Goal: Transaction & Acquisition: Purchase product/service

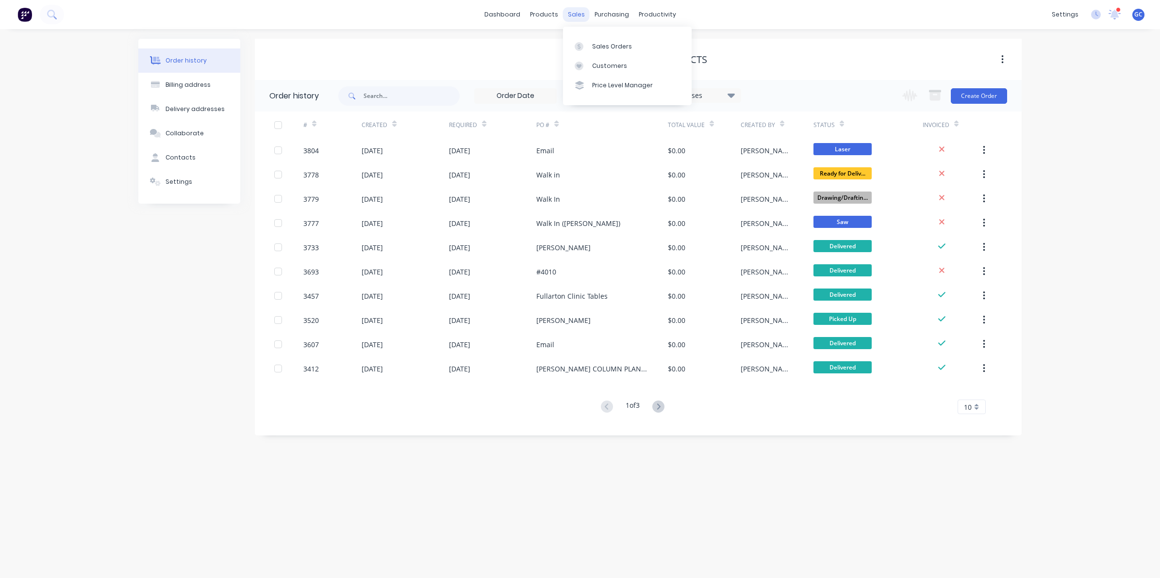
click at [574, 18] on div "sales" at bounding box center [576, 14] width 27 height 15
click at [606, 42] on div "Sales Orders" at bounding box center [612, 46] width 40 height 9
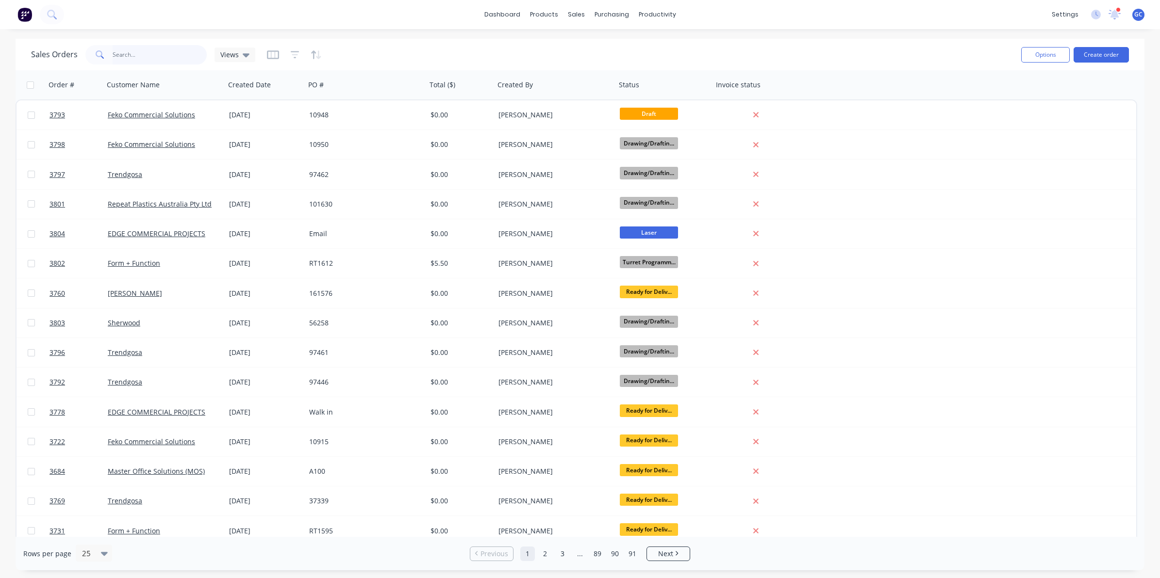
click at [157, 53] on input "text" at bounding box center [160, 54] width 95 height 19
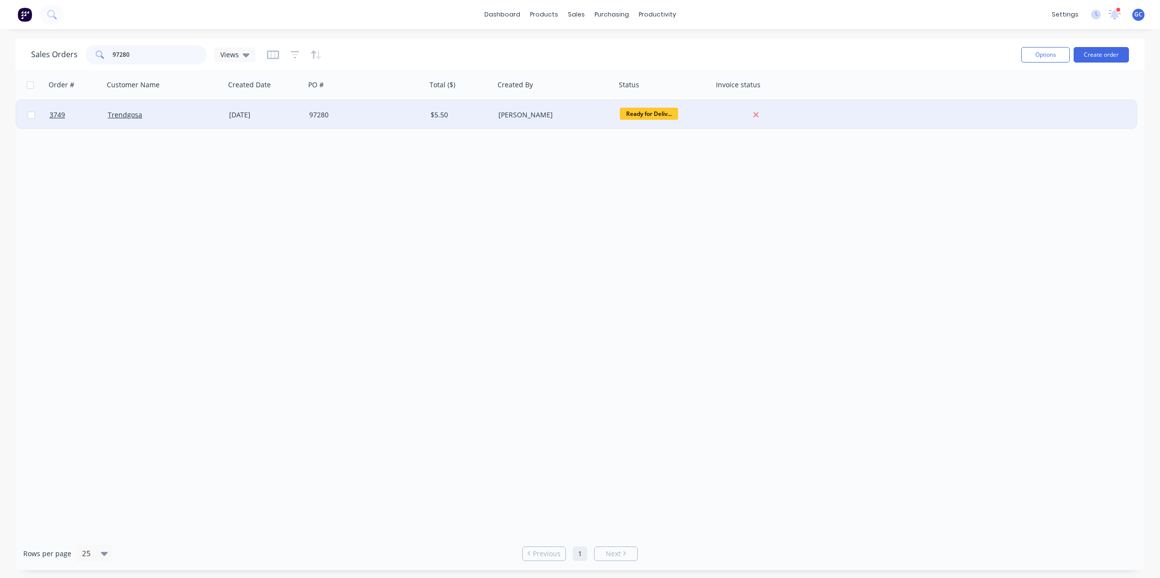
type input "97280"
click at [227, 117] on div "[DATE]" at bounding box center [265, 114] width 80 height 29
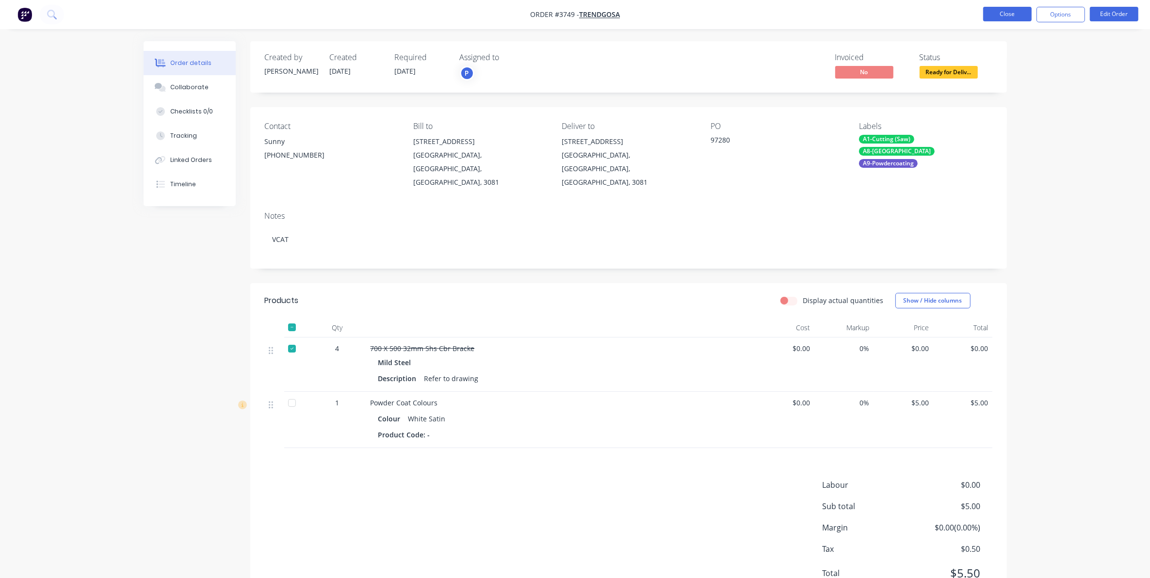
click at [996, 17] on button "Close" at bounding box center [1008, 14] width 49 height 15
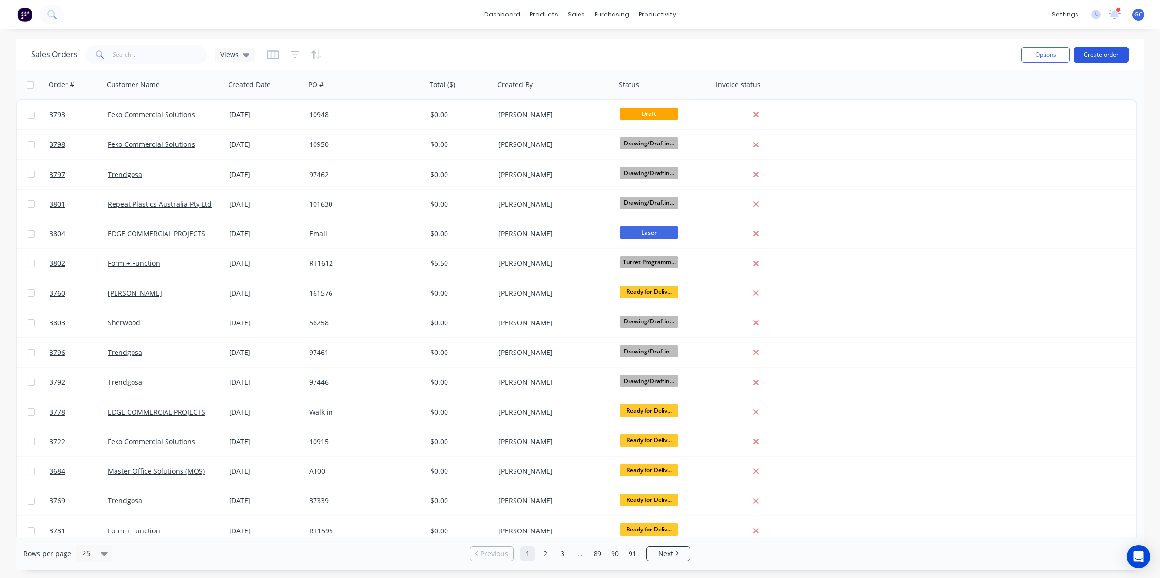
click at [1095, 57] on button "Create order" at bounding box center [1100, 55] width 55 height 16
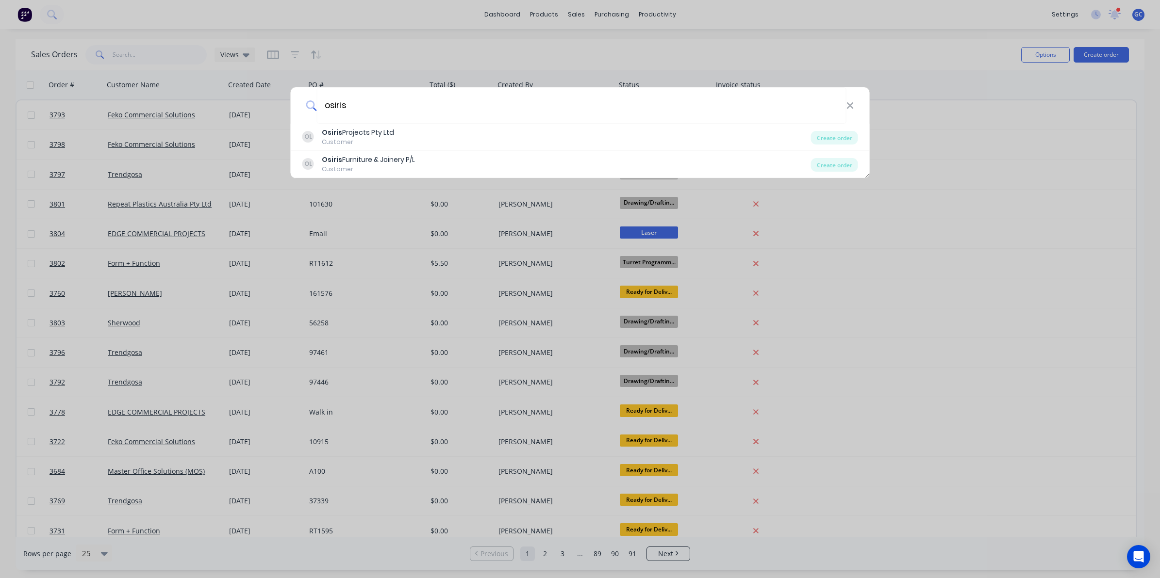
type input "osiris"
click at [378, 135] on div "Osiris Projects Pty Ltd" at bounding box center [358, 133] width 72 height 10
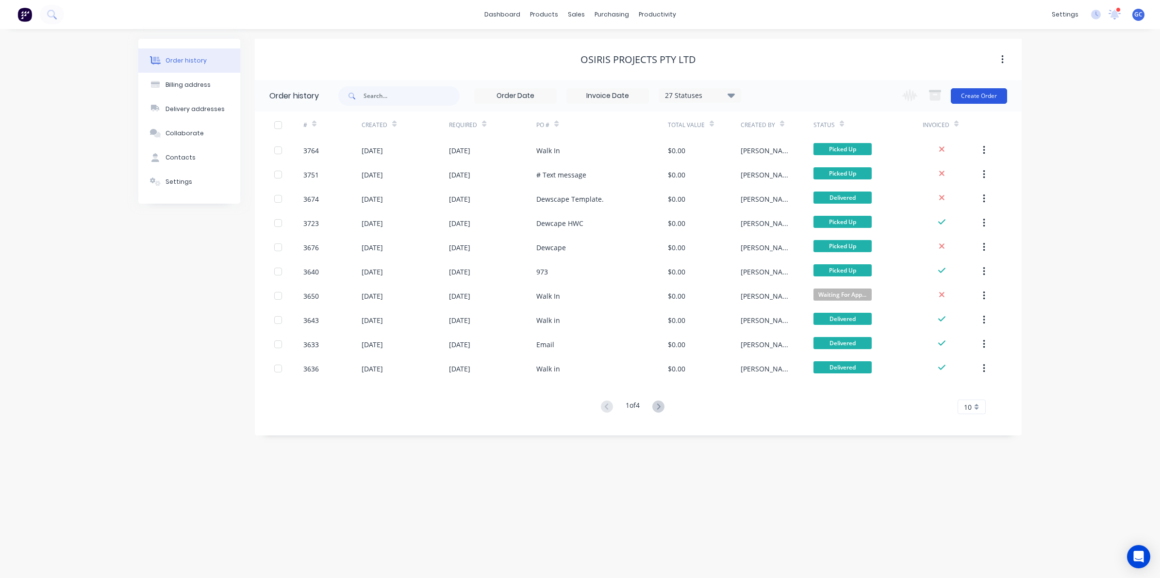
click at [984, 92] on button "Create Order" at bounding box center [979, 96] width 56 height 16
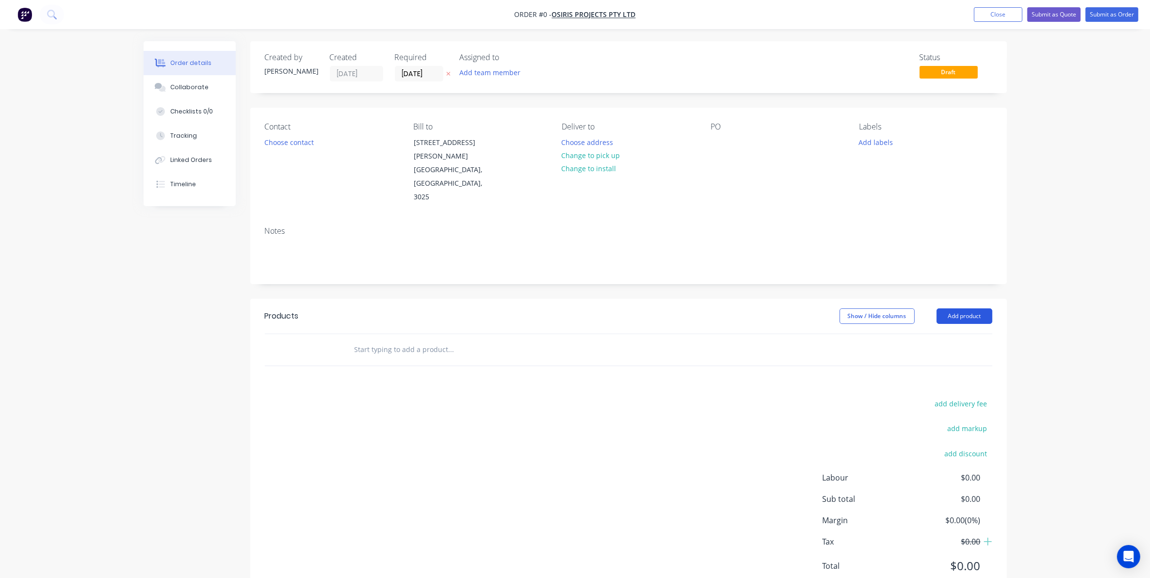
click at [958, 309] on button "Add product" at bounding box center [965, 317] width 56 height 16
click at [944, 353] on div "Basic product" at bounding box center [946, 360] width 75 height 14
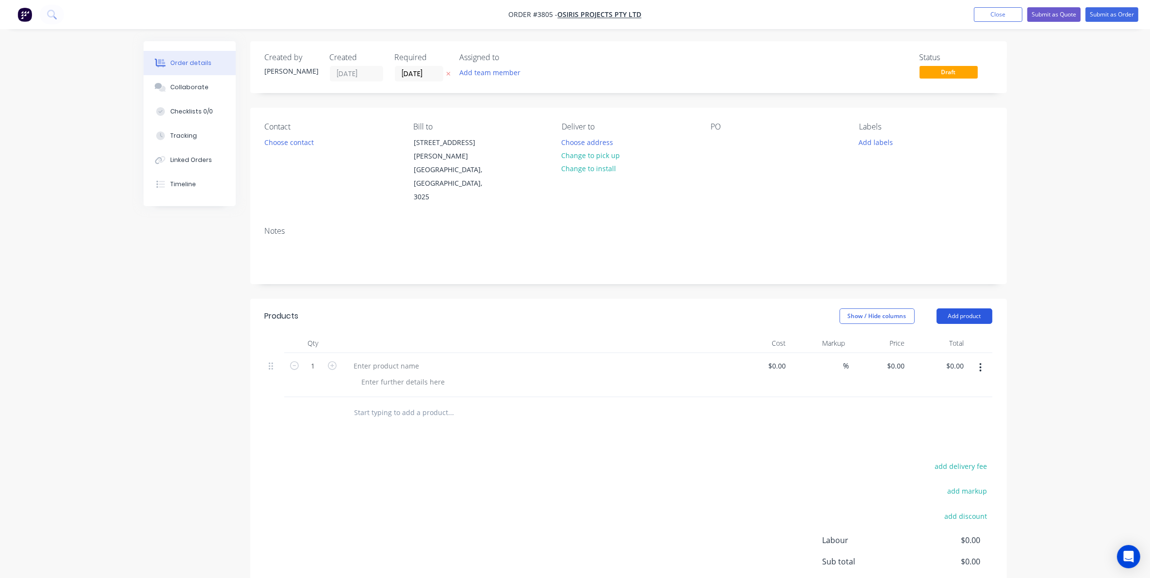
click at [975, 309] on button "Add product" at bounding box center [965, 317] width 56 height 16
drag, startPoint x: 939, startPoint y: 341, endPoint x: 904, endPoint y: 340, distance: 35.4
click at [939, 351] on button "Basic product" at bounding box center [947, 360] width 92 height 19
click at [386, 359] on div at bounding box center [386, 366] width 81 height 14
click at [431, 375] on div at bounding box center [403, 382] width 99 height 14
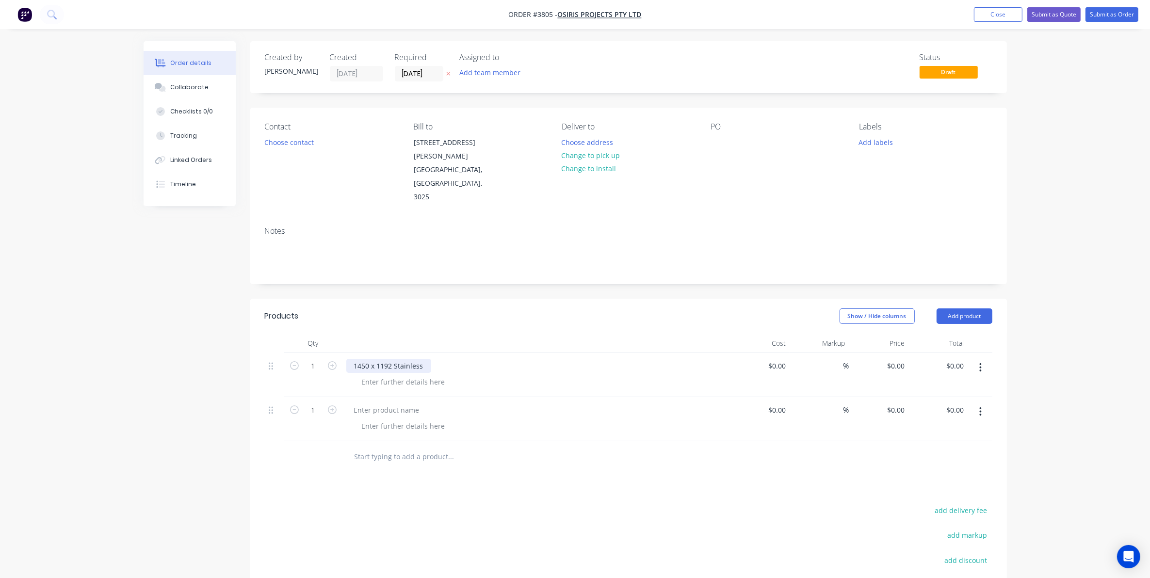
click at [392, 359] on div "1450 x 1192 Stainless" at bounding box center [388, 366] width 85 height 14
click at [394, 359] on div "1450 x 1192 Stainless" at bounding box center [388, 366] width 85 height 14
click at [432, 375] on div at bounding box center [403, 382] width 99 height 14
click at [406, 397] on div at bounding box center [537, 419] width 388 height 44
click at [403, 403] on div at bounding box center [386, 410] width 81 height 14
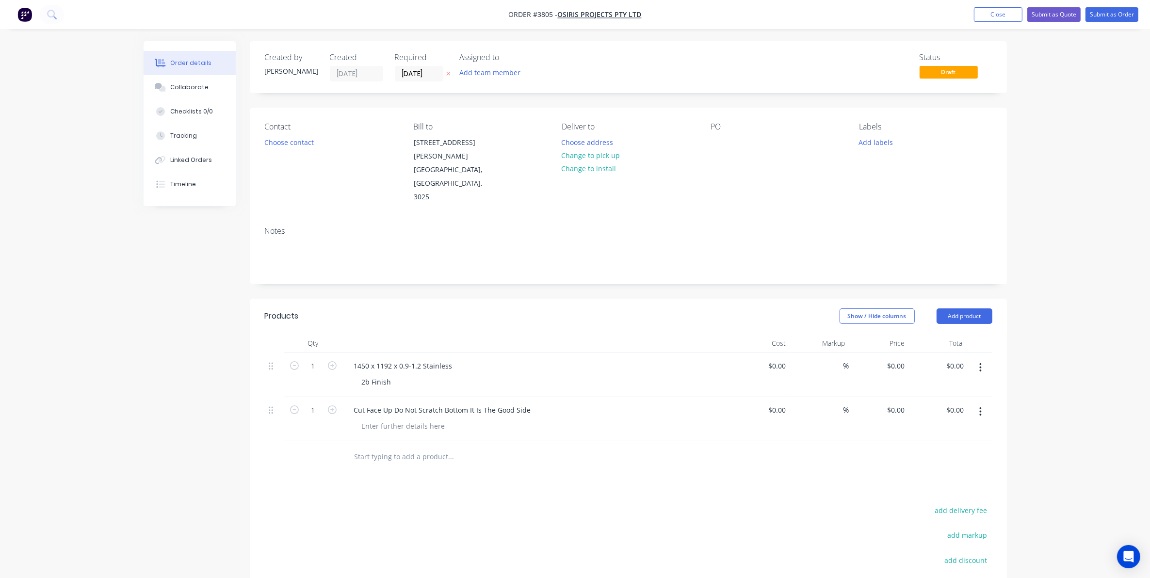
click at [661, 442] on div at bounding box center [517, 458] width 349 height 32
click at [369, 375] on div "2b Finish" at bounding box center [376, 382] width 45 height 14
click at [471, 300] on header "Products Show / Hide columns Add product" at bounding box center [628, 316] width 757 height 35
drag, startPoint x: 393, startPoint y: 356, endPoint x: 346, endPoint y: 362, distance: 47.5
click at [346, 362] on div "1450 x 1192 x 0.9-1.2 Stainless 2B Finish" at bounding box center [537, 375] width 388 height 44
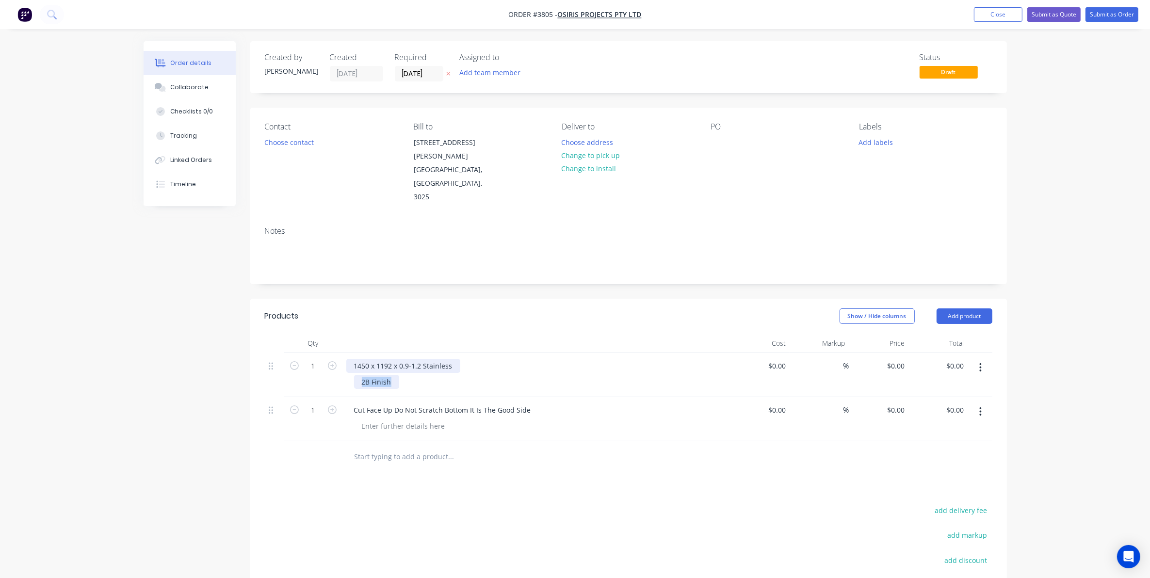
copy div "2B Finish"
click at [454, 359] on div "1450 x 1192 x 0.9-1.2 Stainless" at bounding box center [403, 366] width 114 height 14
drag, startPoint x: 395, startPoint y: 359, endPoint x: 335, endPoint y: 360, distance: 60.2
click at [335, 360] on div "1 1450 x 1192 x 0.9-1.2 Stainless 2B Finish 2B Finish $0.00 $0.00 % $0.00 $0.00…" at bounding box center [629, 375] width 728 height 44
click at [397, 359] on div "1450 x 1192 x 0.9-1.2 Stainless 2B Finish" at bounding box center [419, 366] width 146 height 14
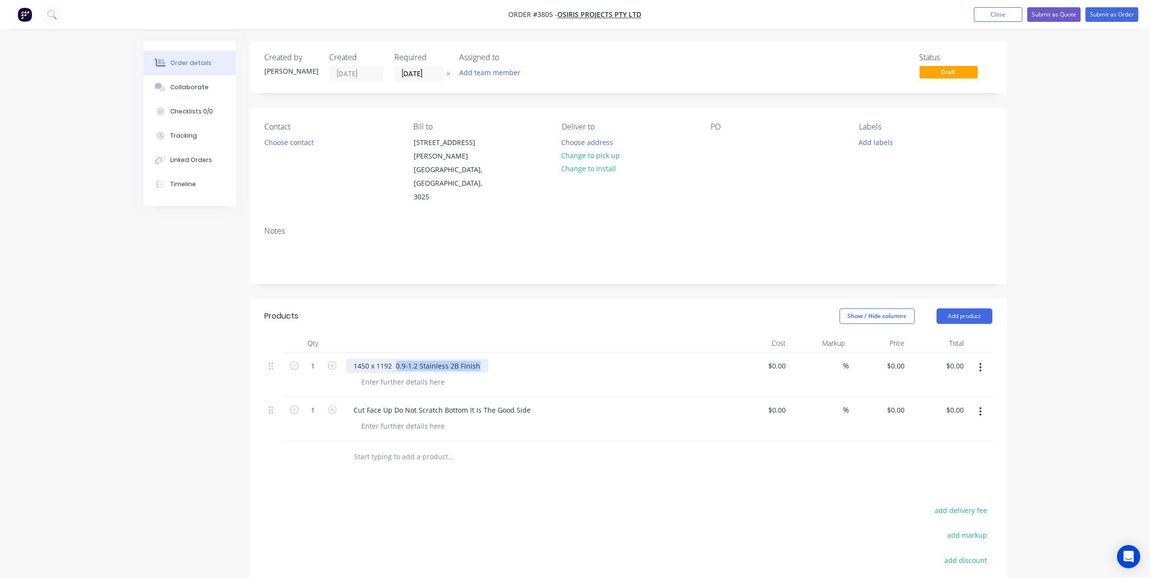
drag, startPoint x: 413, startPoint y: 334, endPoint x: 595, endPoint y: 333, distance: 182.0
click at [595, 359] on div "1450 x 1192 0.9-1.2 Stainless 2B Finish" at bounding box center [536, 366] width 380 height 14
copy div "0.9-1.2 Stainless 2B Finish"
click at [434, 375] on div at bounding box center [403, 382] width 99 height 14
drag, startPoint x: 395, startPoint y: 339, endPoint x: 545, endPoint y: 332, distance: 149.6
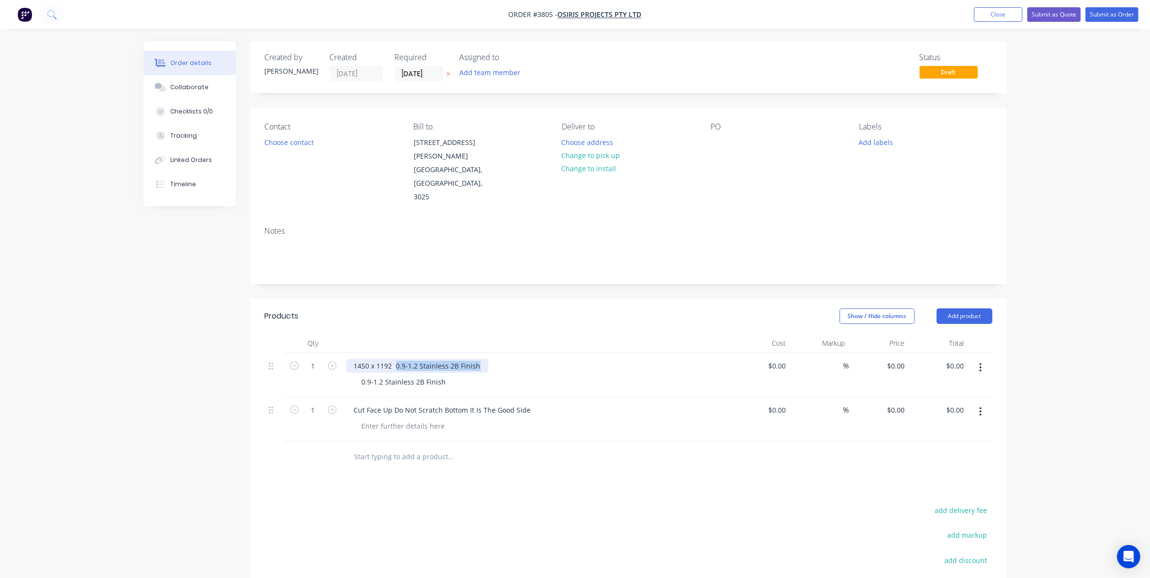
click at [545, 359] on div "1450 x 1192 0.9-1.2 Stainless 2B Finish" at bounding box center [536, 366] width 380 height 14
click at [395, 359] on div "1450 x 1192" at bounding box center [373, 366] width 54 height 14
click at [420, 334] on div at bounding box center [537, 343] width 388 height 19
click at [561, 334] on div at bounding box center [537, 343] width 388 height 19
click at [391, 419] on div at bounding box center [403, 426] width 99 height 14
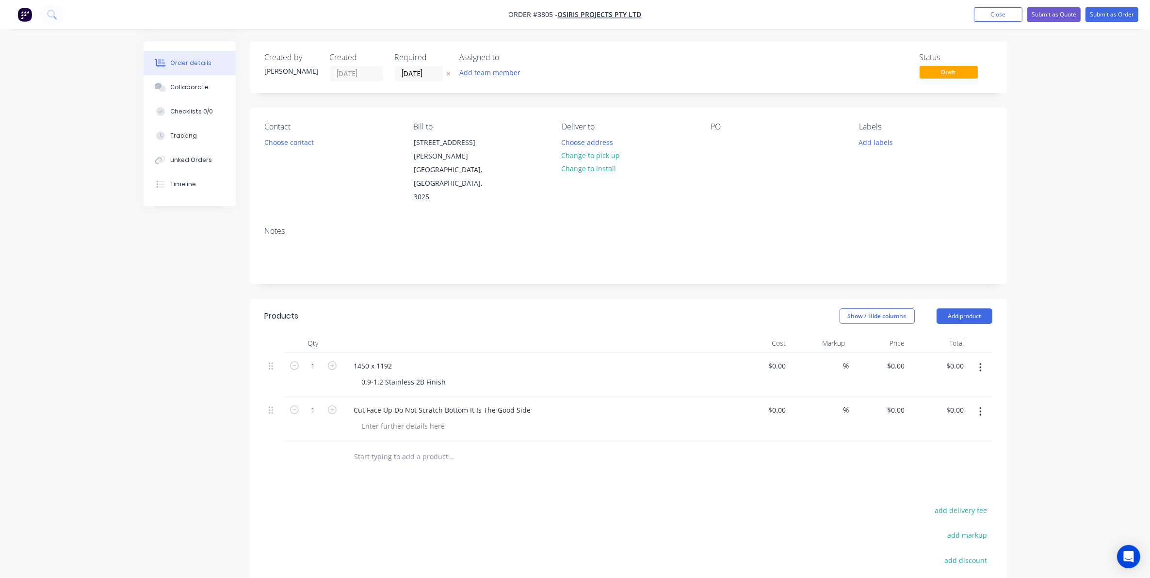
click at [529, 412] on div "Cut Face Up Do Not Scratch Bottom It Is The Good Side" at bounding box center [537, 419] width 388 height 44
click at [312, 151] on div "Contact Choose contact" at bounding box center [331, 163] width 133 height 82
click at [310, 146] on button "Choose contact" at bounding box center [289, 141] width 60 height 13
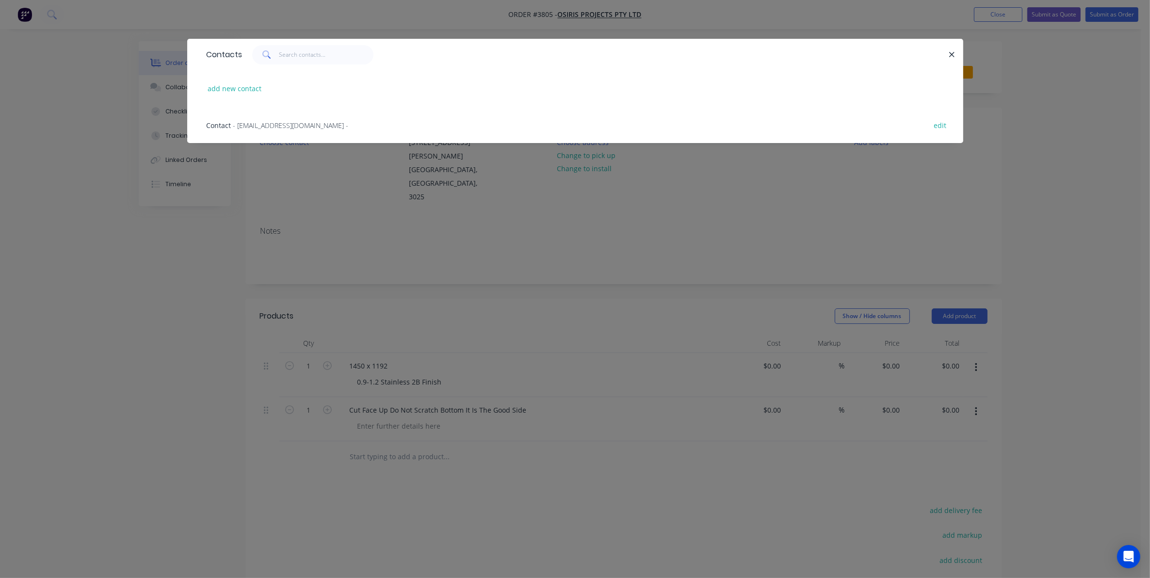
click at [307, 123] on span "- accounts@osirisfurniture.com.au -" at bounding box center [290, 125] width 115 height 9
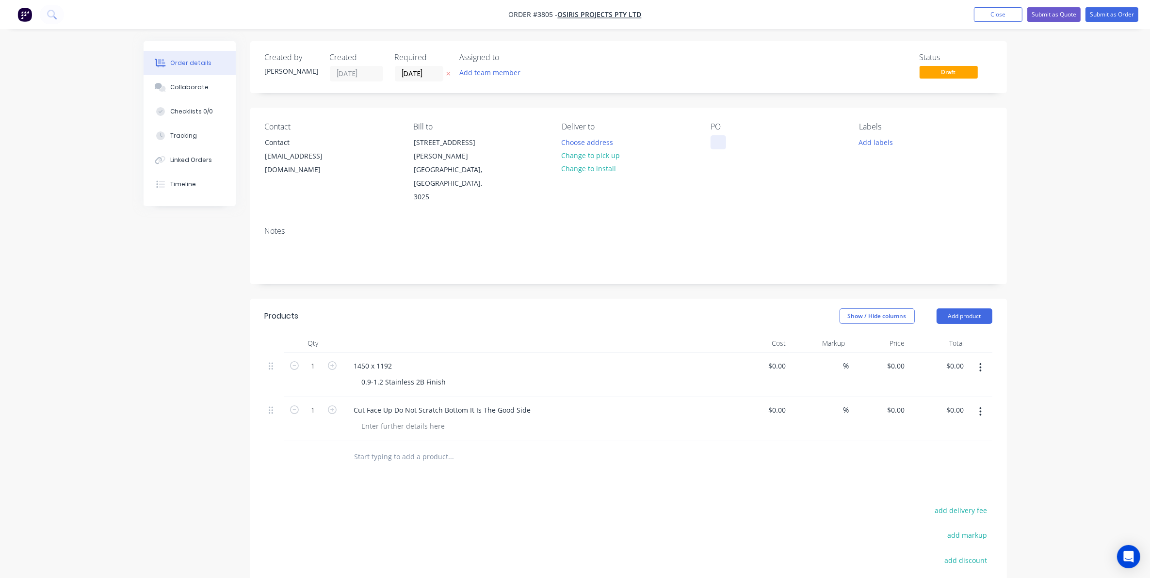
click at [719, 143] on div at bounding box center [719, 142] width 16 height 14
click at [864, 133] on div "Labels Add labels" at bounding box center [925, 163] width 133 height 82
click at [885, 135] on button "Add labels" at bounding box center [876, 141] width 45 height 13
click at [900, 285] on div "A3-Laser" at bounding box center [902, 287] width 33 height 11
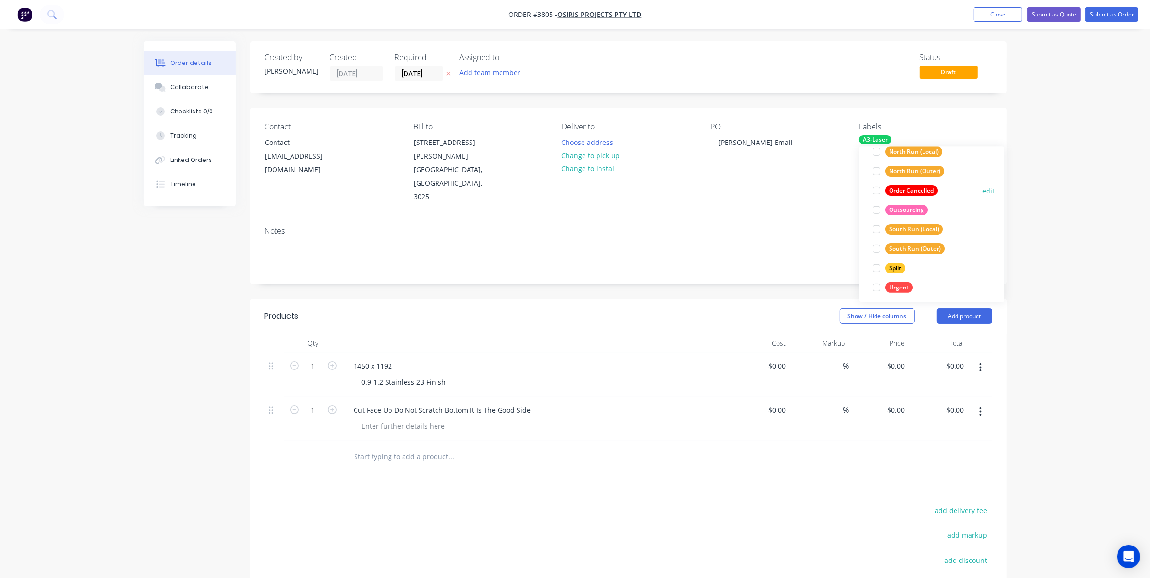
scroll to position [446, 0]
click at [899, 284] on div "Urgent" at bounding box center [900, 283] width 28 height 11
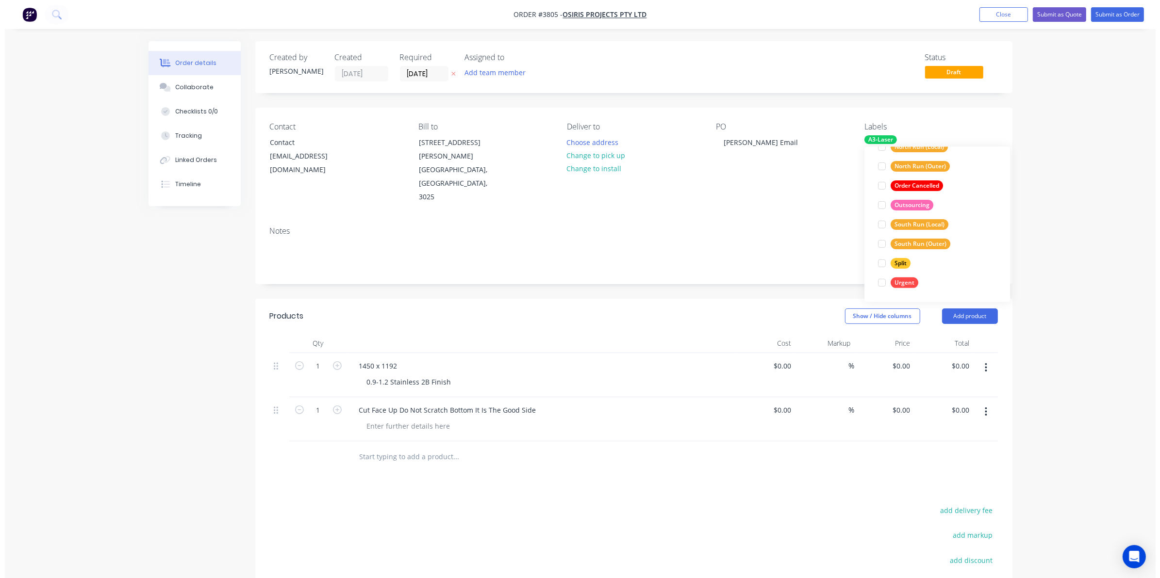
scroll to position [0, 0]
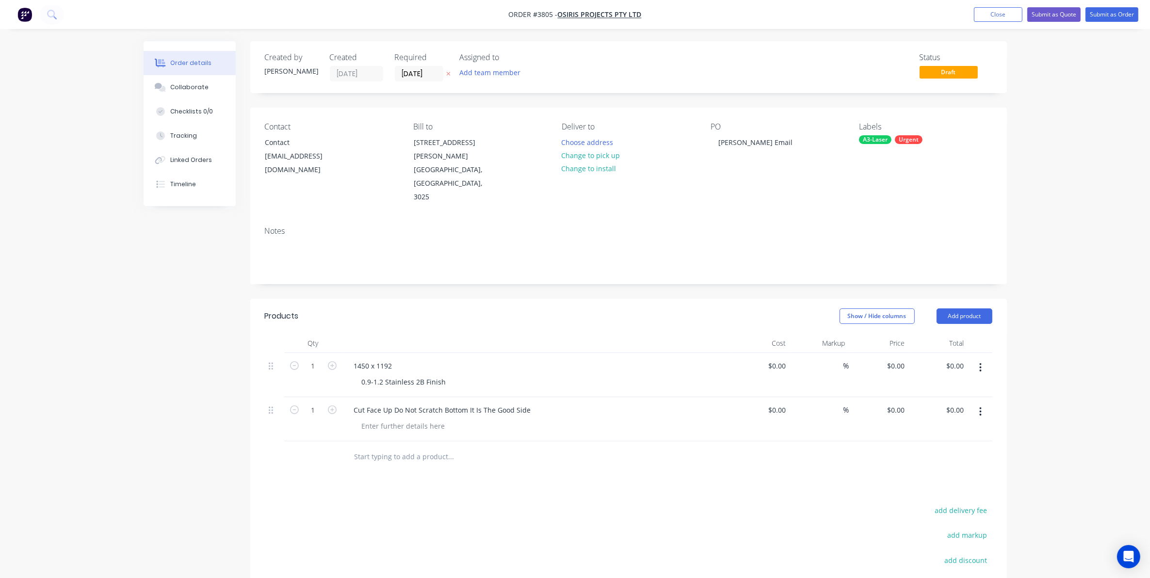
click at [794, 185] on div "Contact Contact accounts@osirisfurniture.com.au Bill to 351 Greives Parade Alto…" at bounding box center [628, 163] width 757 height 111
click at [510, 78] on button "Add team member" at bounding box center [489, 72] width 71 height 13
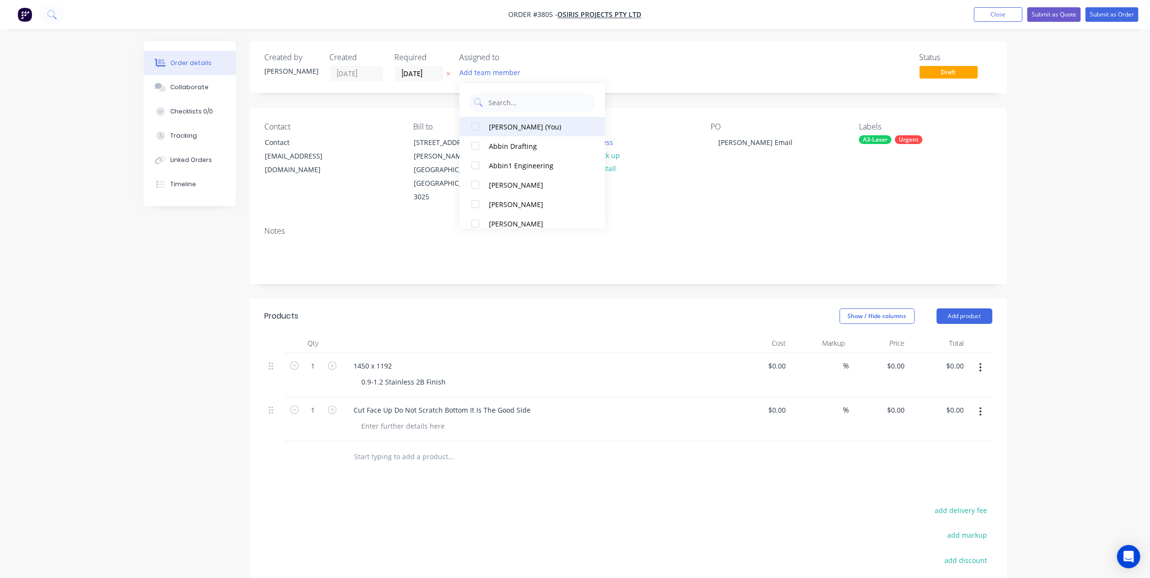
click at [518, 128] on div "Gino C (You)" at bounding box center [538, 127] width 97 height 10
click at [746, 79] on div "Status Draft" at bounding box center [775, 67] width 436 height 29
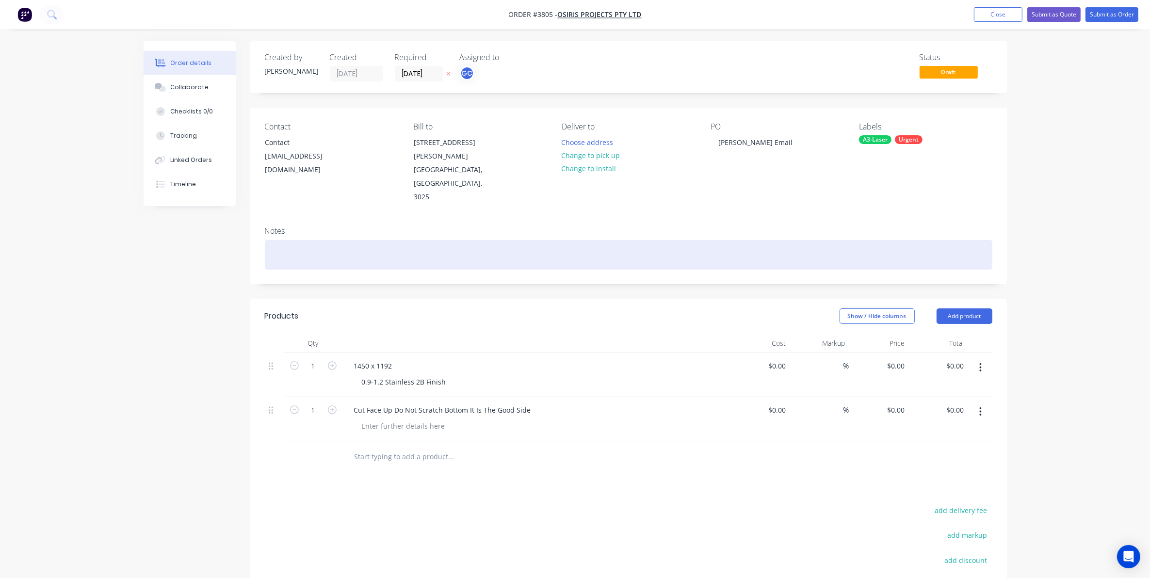
click at [343, 240] on div at bounding box center [629, 255] width 728 height 30
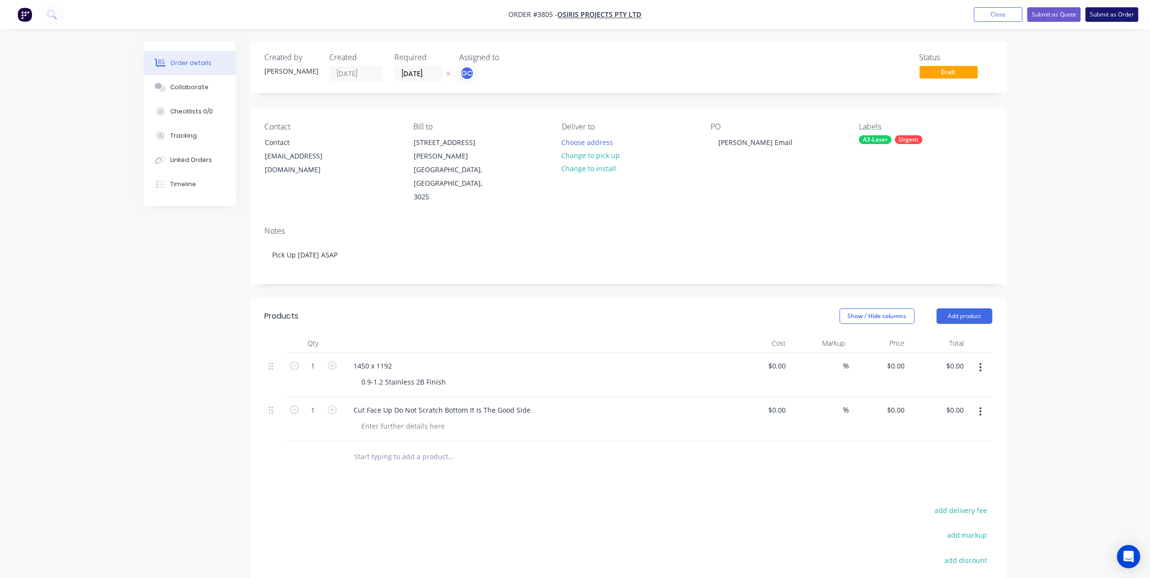
click at [1124, 20] on button "Submit as Order" at bounding box center [1112, 14] width 53 height 15
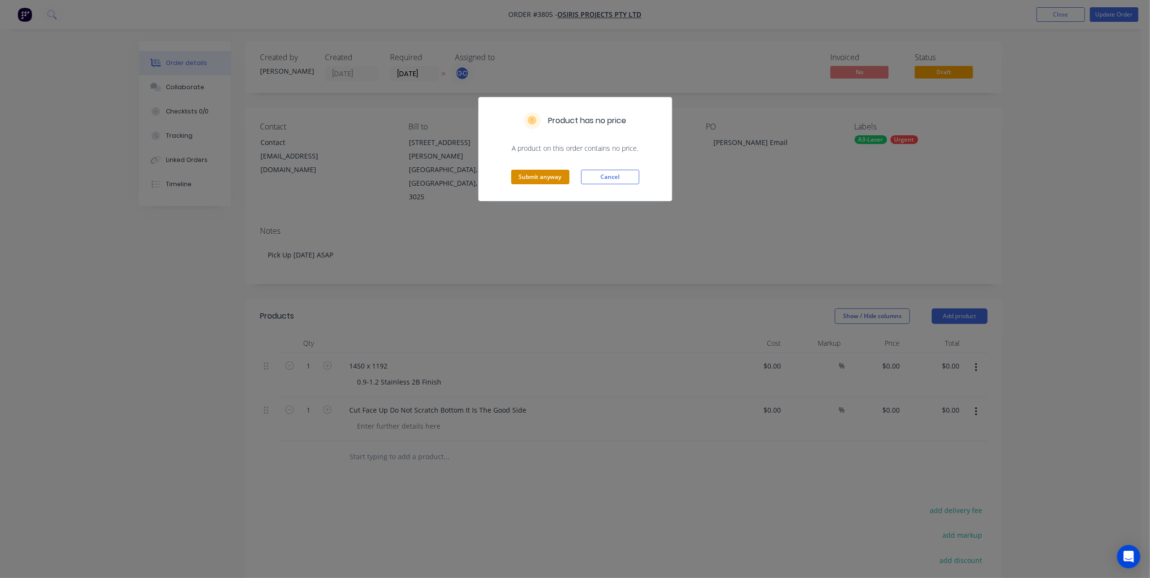
click at [532, 176] on button "Submit anyway" at bounding box center [540, 177] width 58 height 15
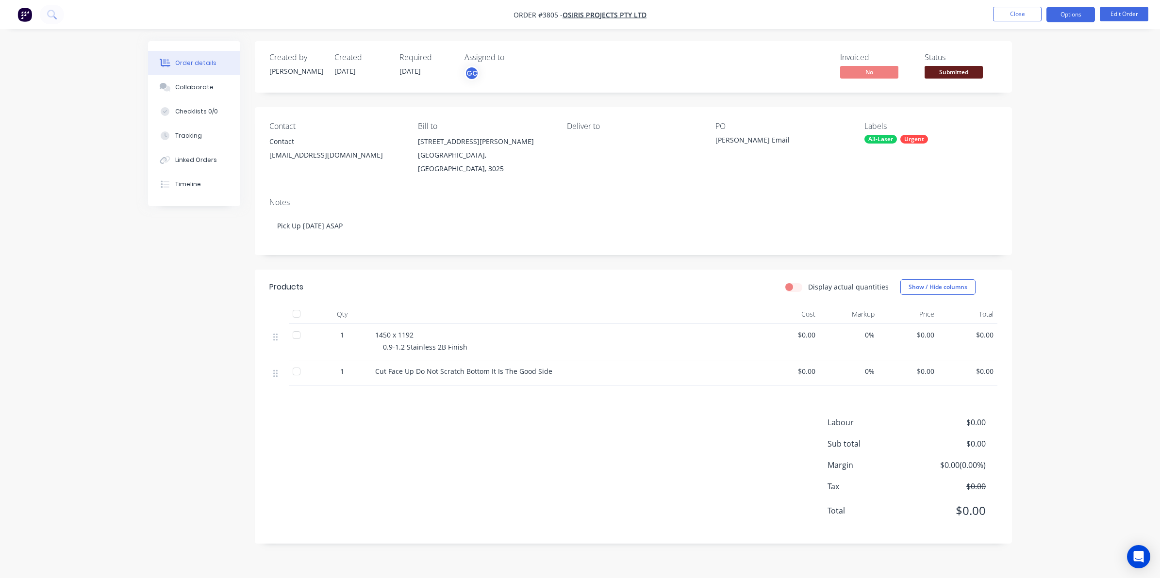
click at [1066, 18] on button "Options" at bounding box center [1070, 15] width 49 height 16
click at [1014, 118] on div "Work Order" at bounding box center [1041, 117] width 89 height 14
click at [1018, 99] on div "Without pricing" at bounding box center [1041, 98] width 89 height 14
click at [801, 32] on div "Order details Collaborate Checklists 0/0 Tracking Linked Orders Timeline Order …" at bounding box center [580, 289] width 1160 height 578
click at [961, 68] on span "Submitted" at bounding box center [953, 72] width 58 height 12
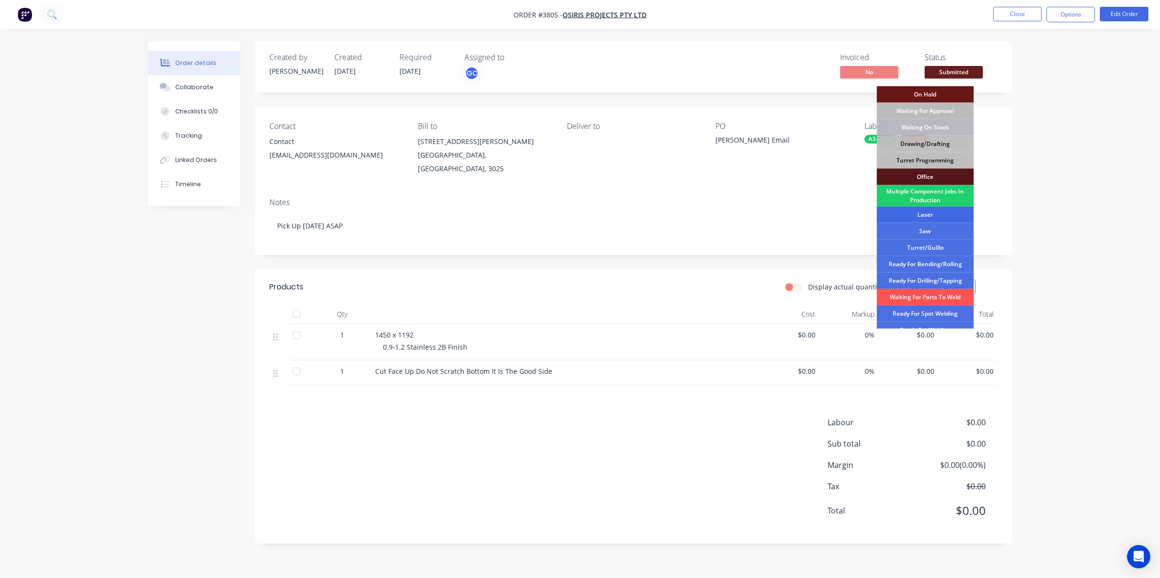
click at [933, 209] on div "Laser" at bounding box center [924, 215] width 97 height 16
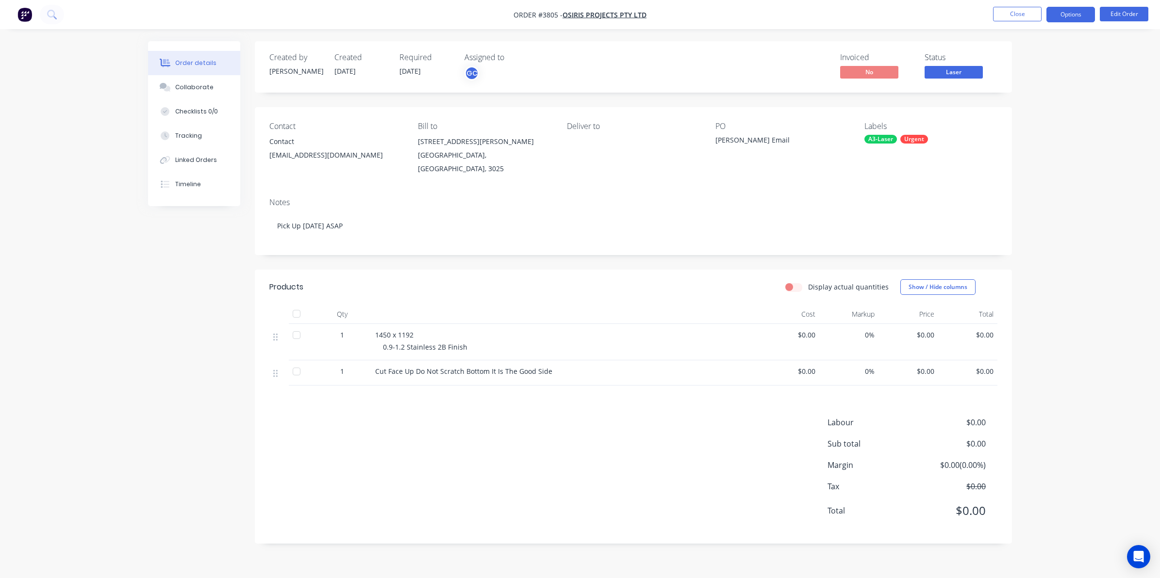
click at [1073, 11] on button "Options" at bounding box center [1070, 15] width 49 height 16
click at [1015, 11] on button "Close" at bounding box center [1017, 14] width 49 height 15
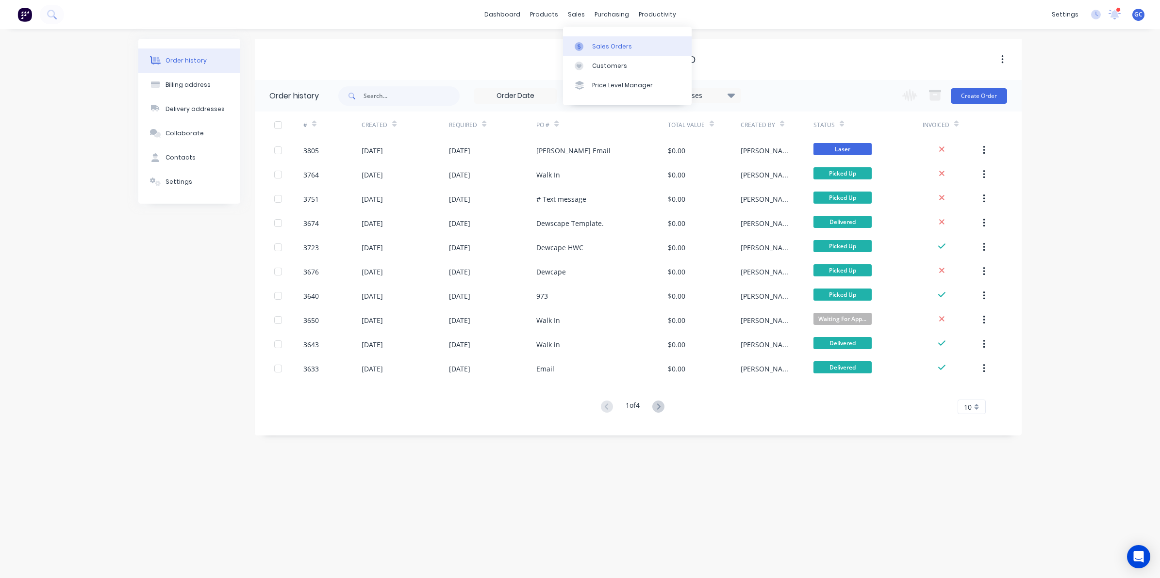
click at [593, 42] on div "Sales Orders" at bounding box center [612, 46] width 40 height 9
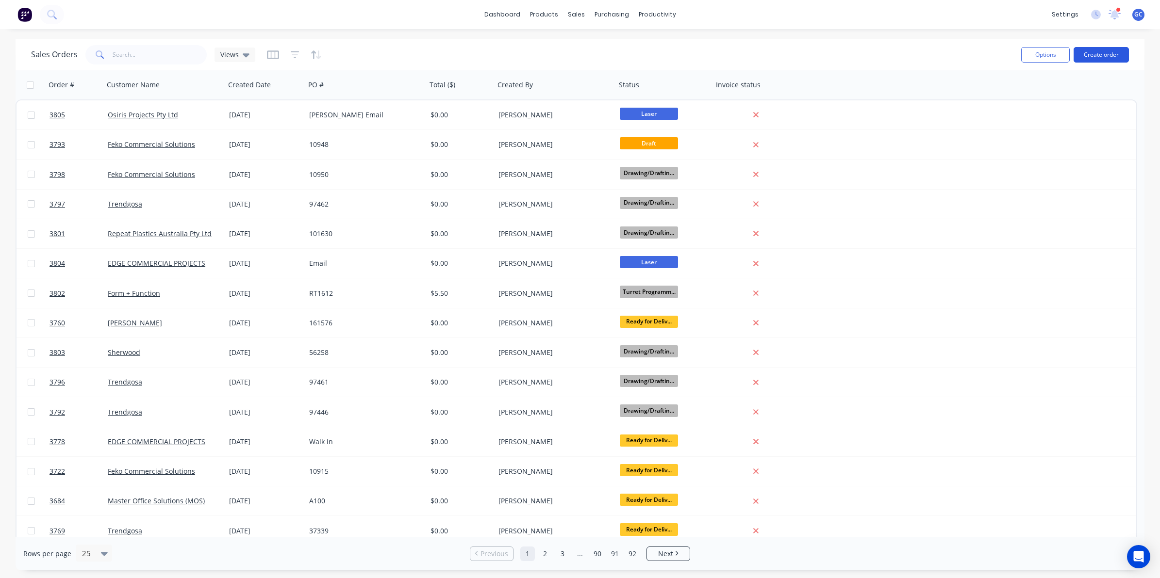
click at [1110, 58] on button "Create order" at bounding box center [1100, 55] width 55 height 16
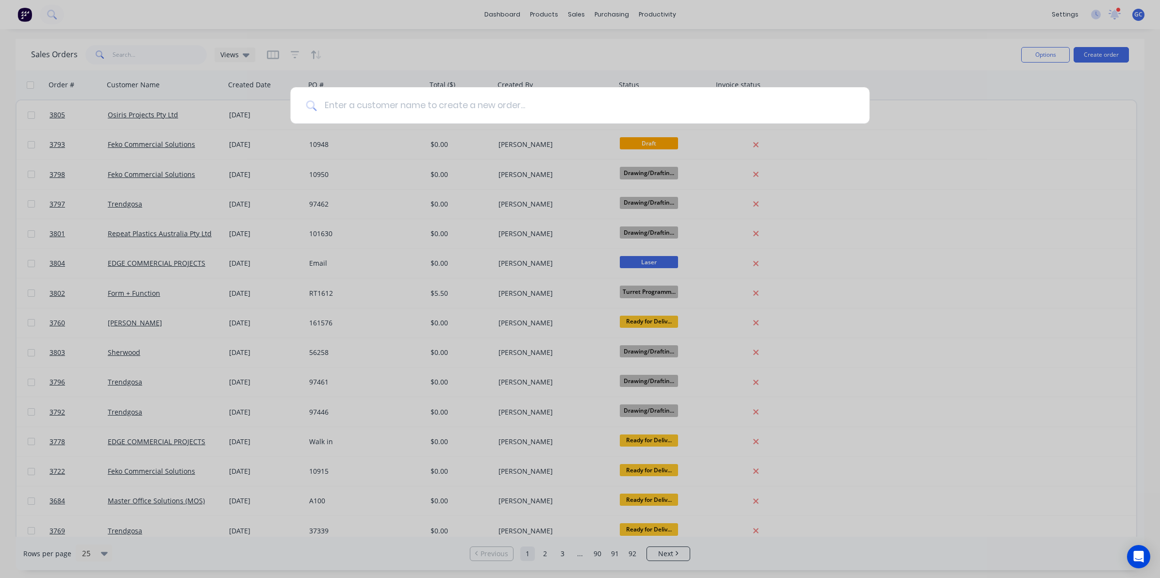
click at [586, 100] on input at bounding box center [584, 105] width 537 height 36
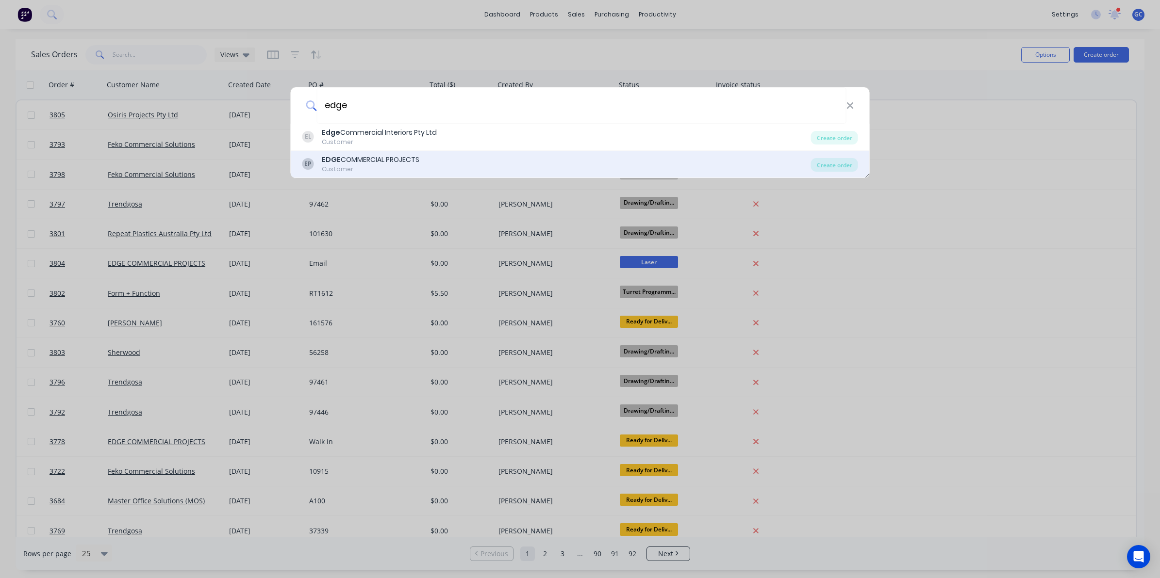
type input "edge"
click at [450, 165] on div "EP EDGE COMMERCIAL PROJECTS Customer" at bounding box center [556, 164] width 509 height 19
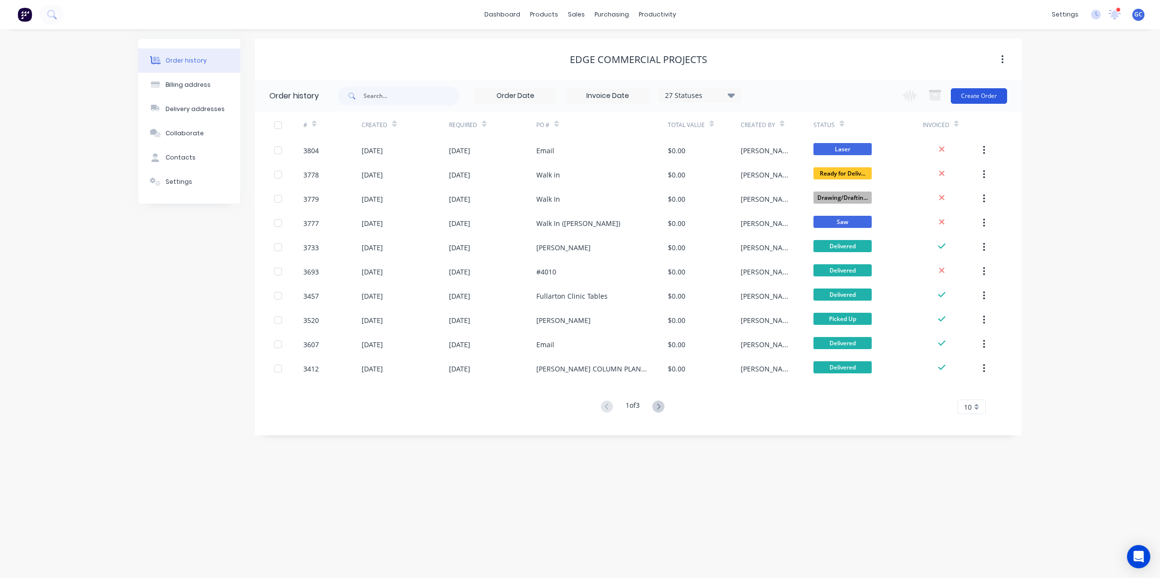
click at [976, 92] on button "Create Order" at bounding box center [979, 96] width 56 height 16
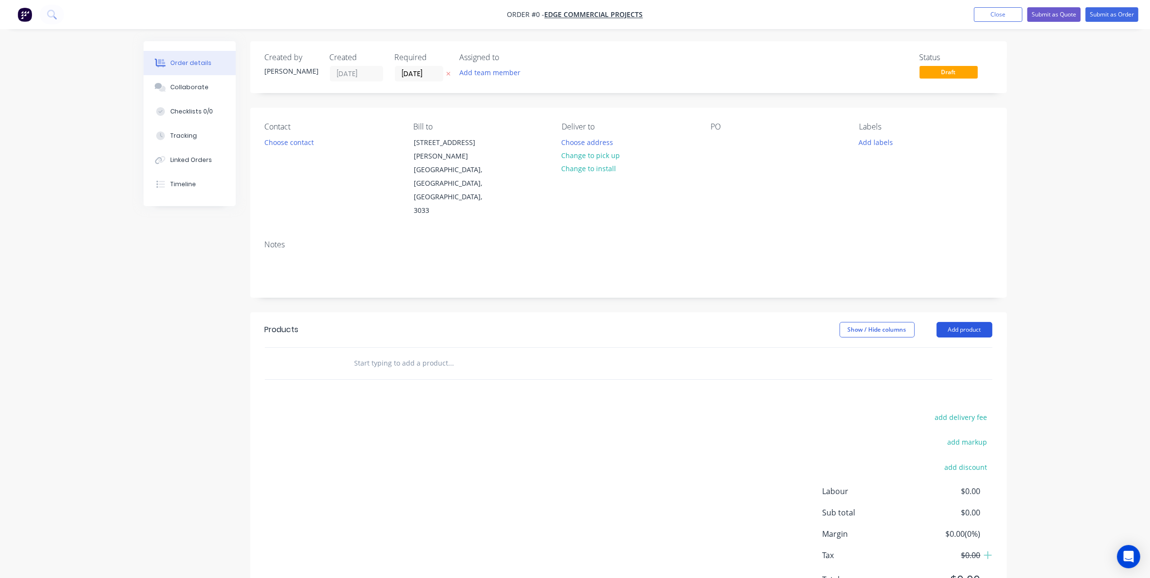
click at [964, 322] on button "Add product" at bounding box center [965, 330] width 56 height 16
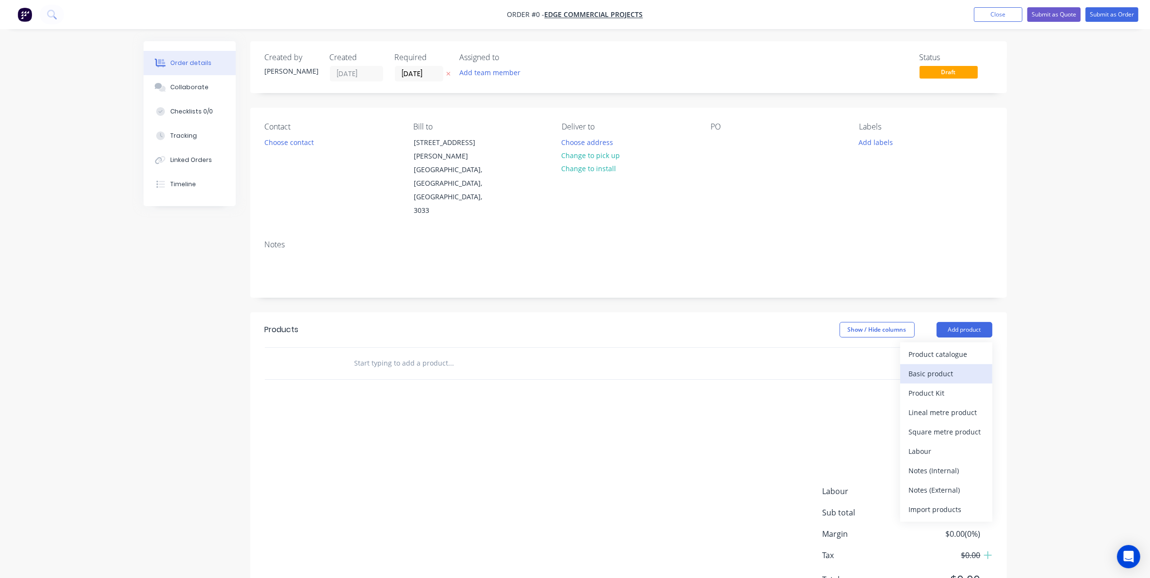
click at [933, 367] on div "Basic product" at bounding box center [946, 374] width 75 height 14
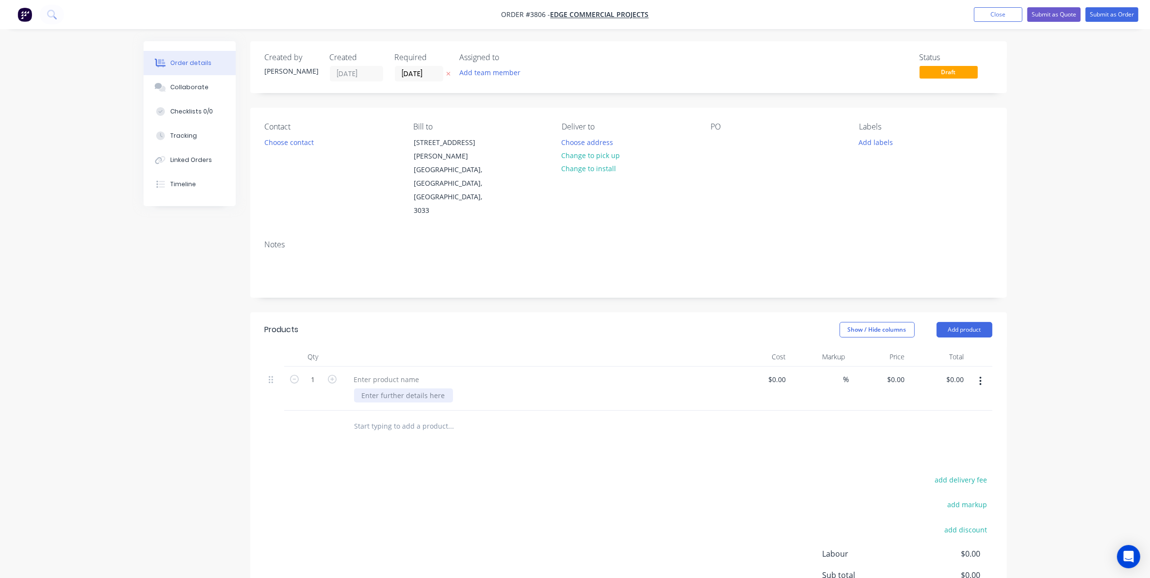
click at [382, 389] on div at bounding box center [403, 396] width 99 height 14
click at [382, 373] on div at bounding box center [386, 380] width 81 height 14
click at [377, 389] on div at bounding box center [403, 396] width 99 height 14
click at [978, 373] on button "button" at bounding box center [980, 381] width 23 height 17
click at [961, 419] on div "Duplicate" at bounding box center [946, 426] width 75 height 14
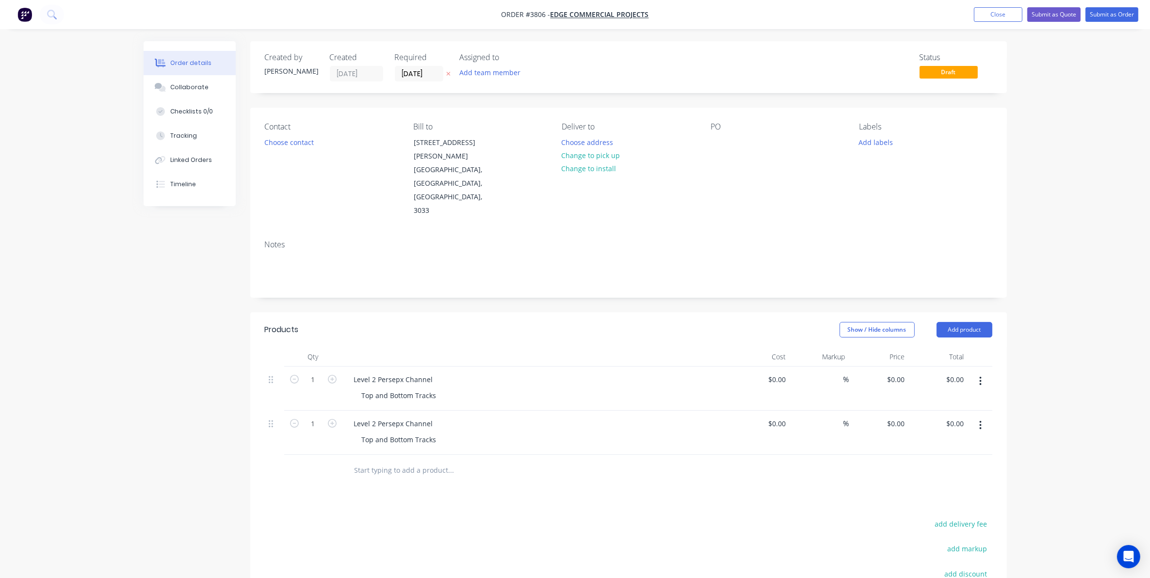
click at [984, 417] on button "button" at bounding box center [980, 425] width 23 height 17
drag, startPoint x: 973, startPoint y: 425, endPoint x: 772, endPoint y: 413, distance: 201.2
click at [973, 463] on div "Duplicate" at bounding box center [946, 470] width 75 height 14
click at [376, 417] on div "Level 2 Persepx Channel" at bounding box center [393, 424] width 95 height 14
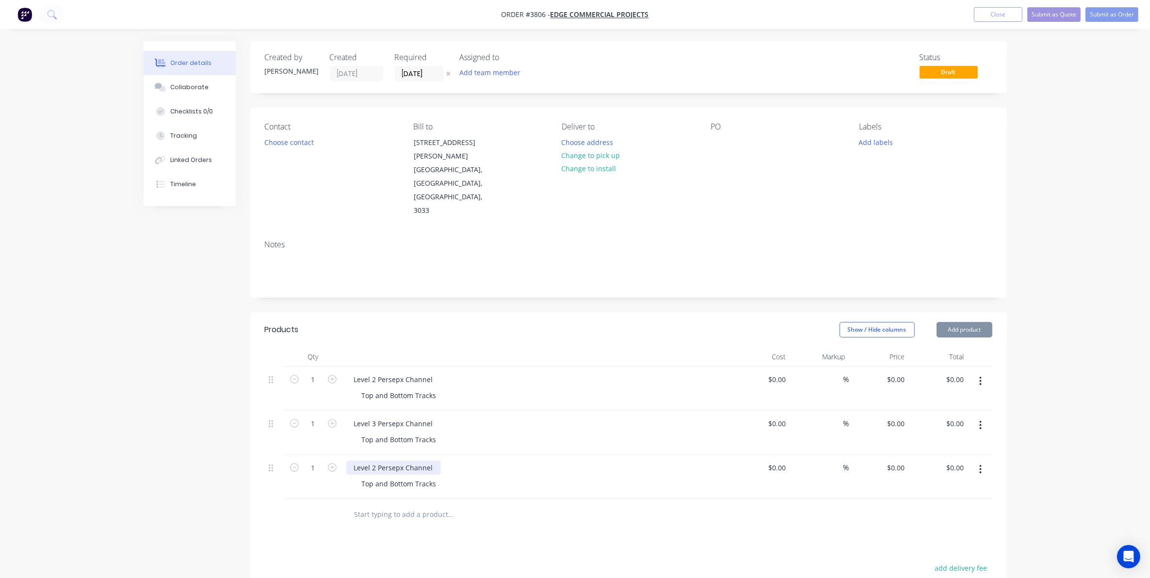
click at [374, 461] on div "Level 2 Persepx Channel" at bounding box center [393, 468] width 95 height 14
click at [398, 461] on div "Level 4 Persepx Channel" at bounding box center [393, 468] width 95 height 14
click at [397, 417] on div "Level 3 Persepx Channel" at bounding box center [393, 424] width 95 height 14
click at [401, 373] on div "Level 2 Persepx Channel" at bounding box center [393, 380] width 95 height 14
click at [457, 389] on div "Top and Bottom Tracks" at bounding box center [540, 396] width 373 height 14
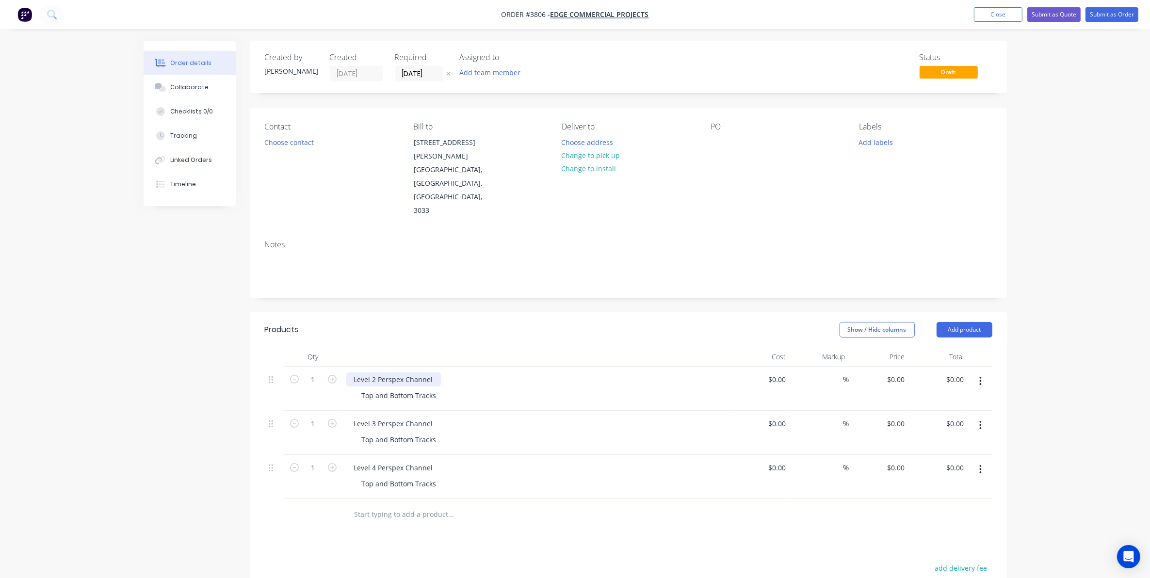
click at [432, 373] on div "Level 2 Perspex Channel" at bounding box center [393, 380] width 95 height 14
click at [350, 373] on div "Level 2 Perspex Channel" at bounding box center [393, 380] width 95 height 14
click at [370, 417] on div "Level 3 Perspex Channel" at bounding box center [393, 424] width 95 height 14
click at [352, 461] on div "Level 4 Perspex Channel" at bounding box center [393, 468] width 95 height 14
click at [549, 411] on div "C Level 3 Perspex Channel Top and Bottom Tracks" at bounding box center [537, 433] width 388 height 44
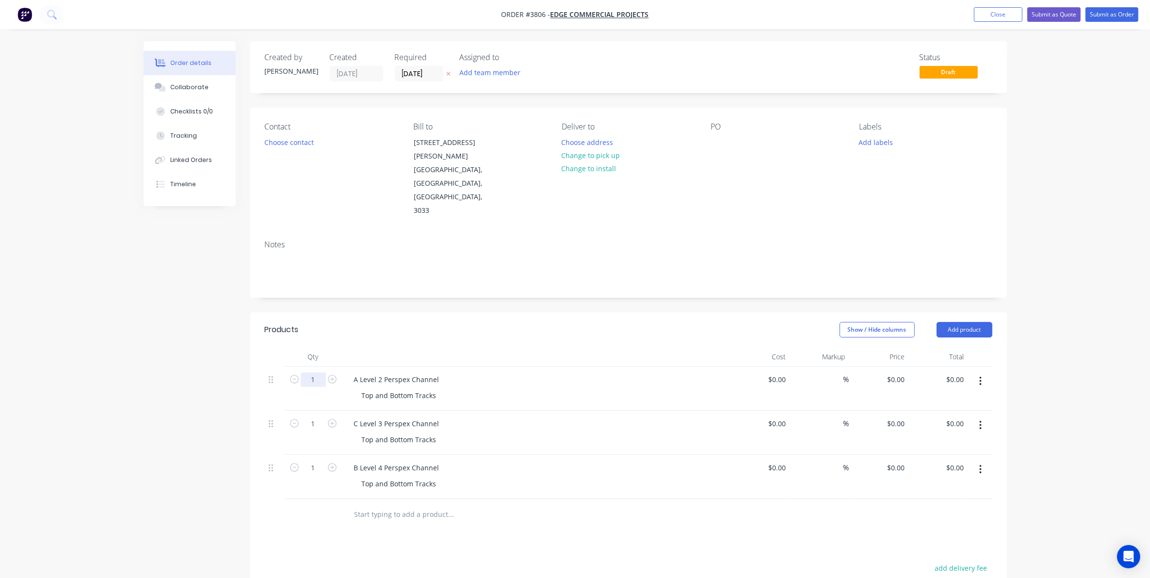
click at [317, 373] on input "1" at bounding box center [313, 380] width 25 height 15
type input "5"
drag, startPoint x: 277, startPoint y: 522, endPoint x: 294, endPoint y: 401, distance: 121.5
click at [276, 505] on div "Products Show / Hide columns Add product Qty Cost Markup Price Total 5 A Level …" at bounding box center [628, 537] width 757 height 451
click at [314, 387] on input "1" at bounding box center [313, 380] width 25 height 15
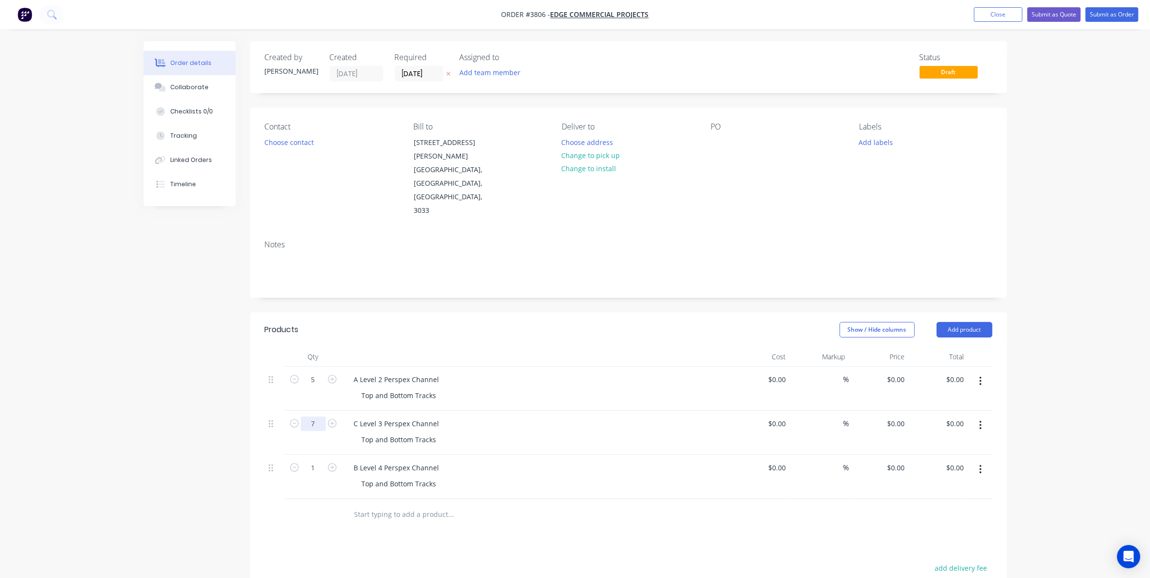
type input "7"
click at [279, 499] on div at bounding box center [274, 515] width 19 height 32
click at [313, 387] on input "1" at bounding box center [313, 380] width 25 height 15
type input "7"
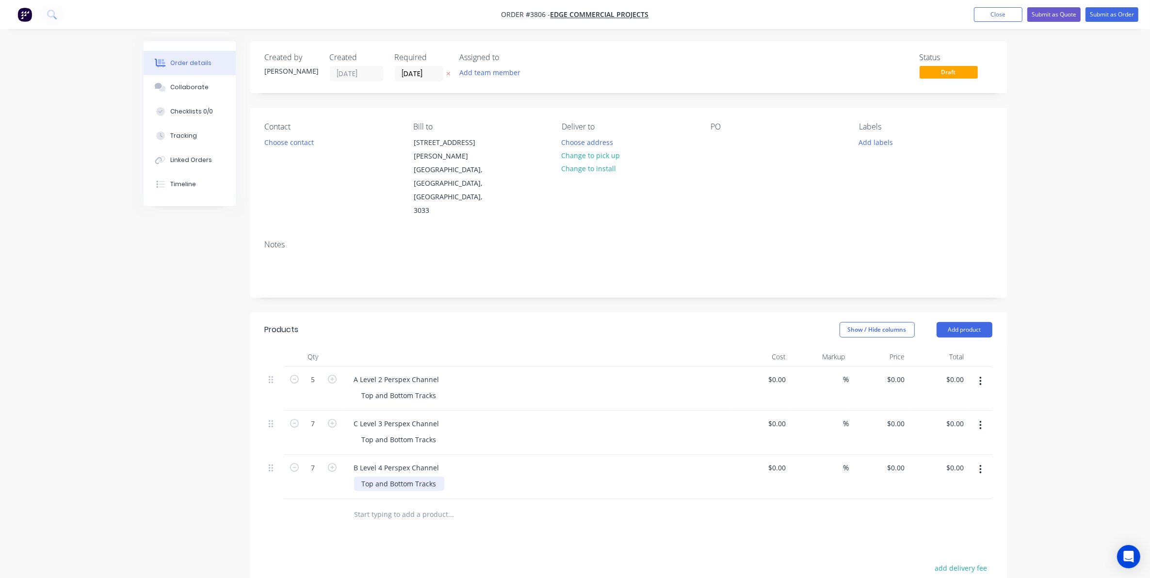
click at [374, 477] on div "Top and Bottom Tracks" at bounding box center [399, 484] width 90 height 14
click at [404, 477] on div "Top 25 x 25 x3 and Bottom Tracks" at bounding box center [416, 484] width 124 height 14
click at [449, 477] on div "Top 25 x 25 x 3 and Bottom Tracks" at bounding box center [417, 484] width 126 height 14
click at [511, 477] on div "Top 25 x 25 x 3 and Bottom 25 x 12 x 3 Tracks" at bounding box center [435, 484] width 162 height 14
drag, startPoint x: 485, startPoint y: 442, endPoint x: 324, endPoint y: 442, distance: 161.6
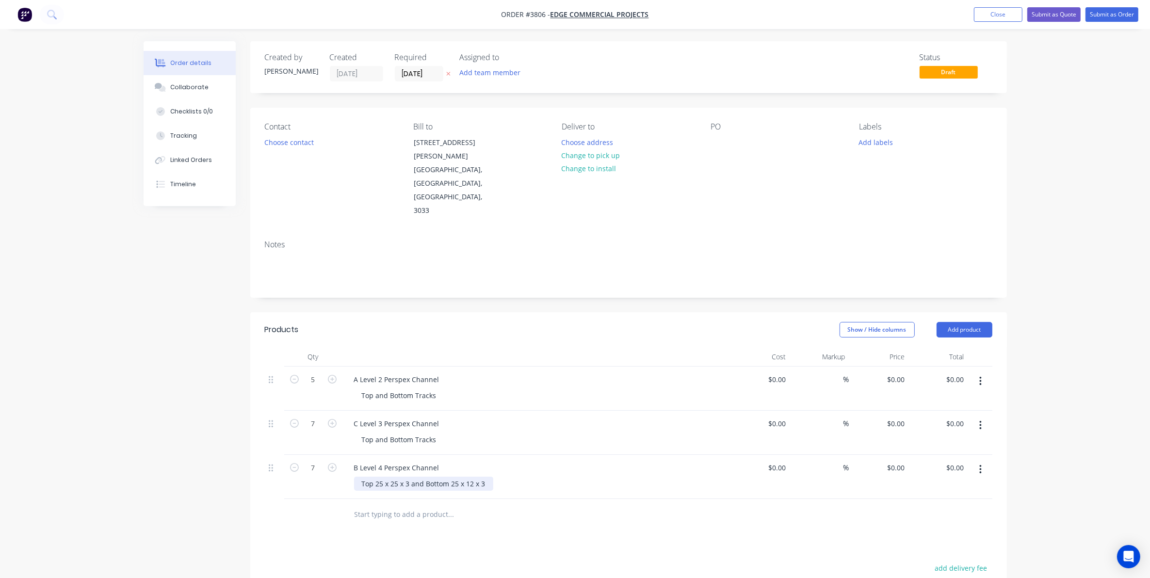
click at [324, 455] on div "7 B Level 4 Perspex Channel Top 25 x 25 x 3 and Bottom 25 x 12 x 3 $0.00 $0.00 …" at bounding box center [629, 477] width 728 height 44
copy div "Top 25 x 25 x 3 and Bottom 25 x 12 x 3"
drag, startPoint x: 433, startPoint y: 398, endPoint x: 286, endPoint y: 401, distance: 146.6
click at [286, 411] on div "7 C Level 3 Perspex Channel Top and Bottom Tracks $0.00 $0.00 % $0.00 $0.00 $0.…" at bounding box center [629, 433] width 728 height 44
paste div
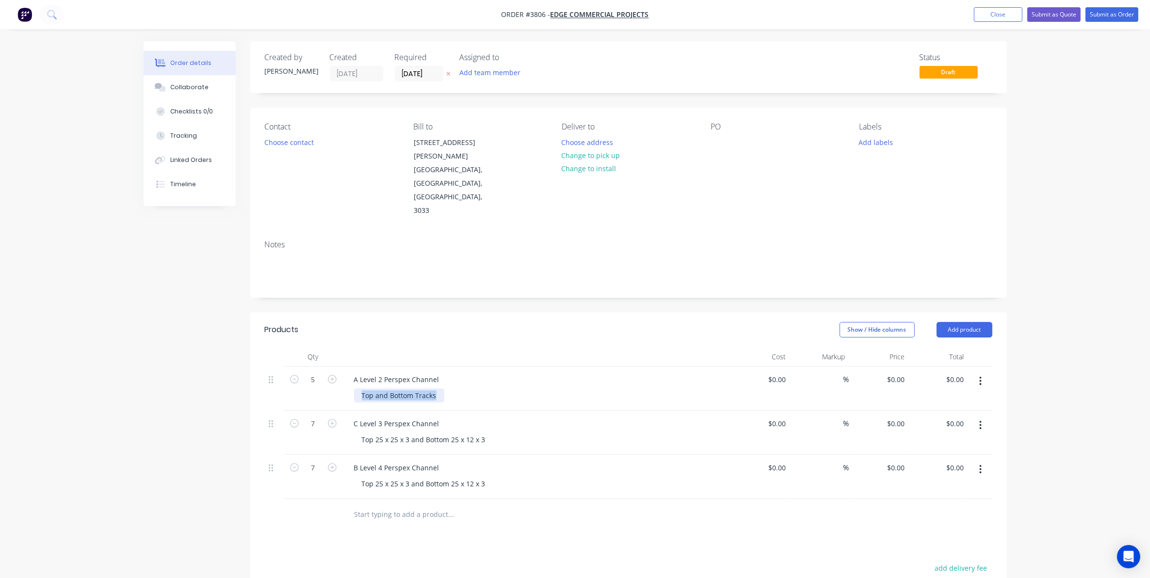
drag, startPoint x: 435, startPoint y: 354, endPoint x: 268, endPoint y: 362, distance: 166.6
click at [274, 367] on div "5 A Level 2 Perspex Channel Top and Bottom Tracks $0.00 $0.00 % $0.00 $0.00 $0.…" at bounding box center [629, 389] width 728 height 44
click at [618, 373] on div "A Level 2 Perspex Channel" at bounding box center [536, 380] width 380 height 14
click at [435, 373] on div "A Level 2 Perspex Channel" at bounding box center [396, 380] width 101 height 14
click at [408, 373] on div "A Level 2 Perspex Channel" at bounding box center [396, 380] width 101 height 14
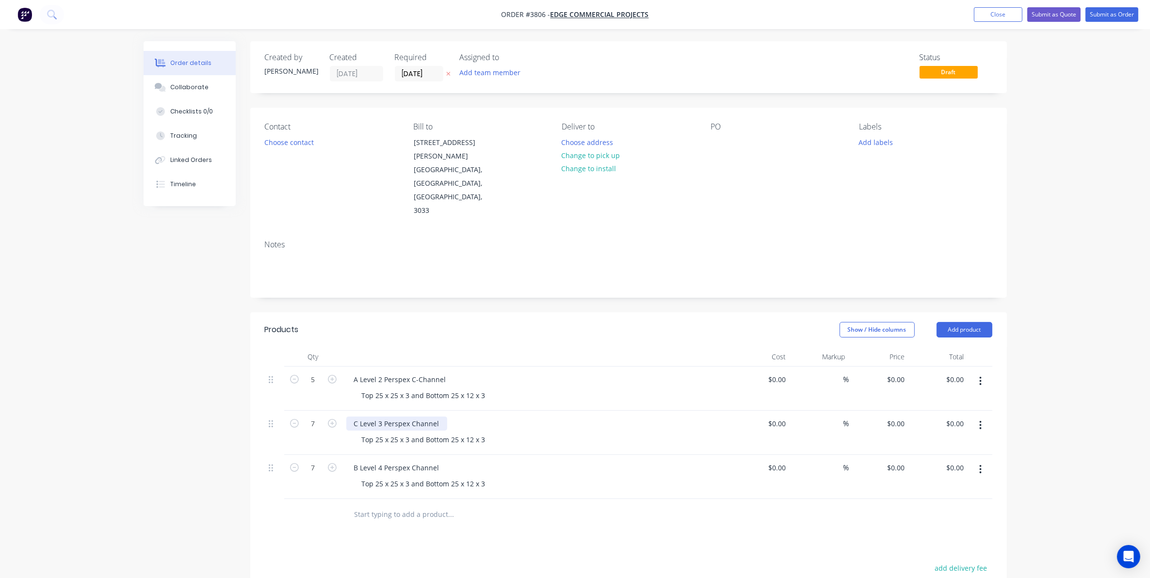
click at [412, 417] on div "C Level 3 Perspex Channel" at bounding box center [396, 424] width 101 height 14
click at [411, 461] on div "B Level 4 Perspex Channel" at bounding box center [396, 468] width 101 height 14
click at [620, 455] on div "B Level 4 Perspex C-Channel Top 25 x 25 x 3 and Bottom 25 x 12 x 3" at bounding box center [537, 477] width 388 height 44
click at [981, 322] on button "Add product" at bounding box center [965, 330] width 56 height 16
click at [947, 367] on div "Basic product" at bounding box center [946, 374] width 75 height 14
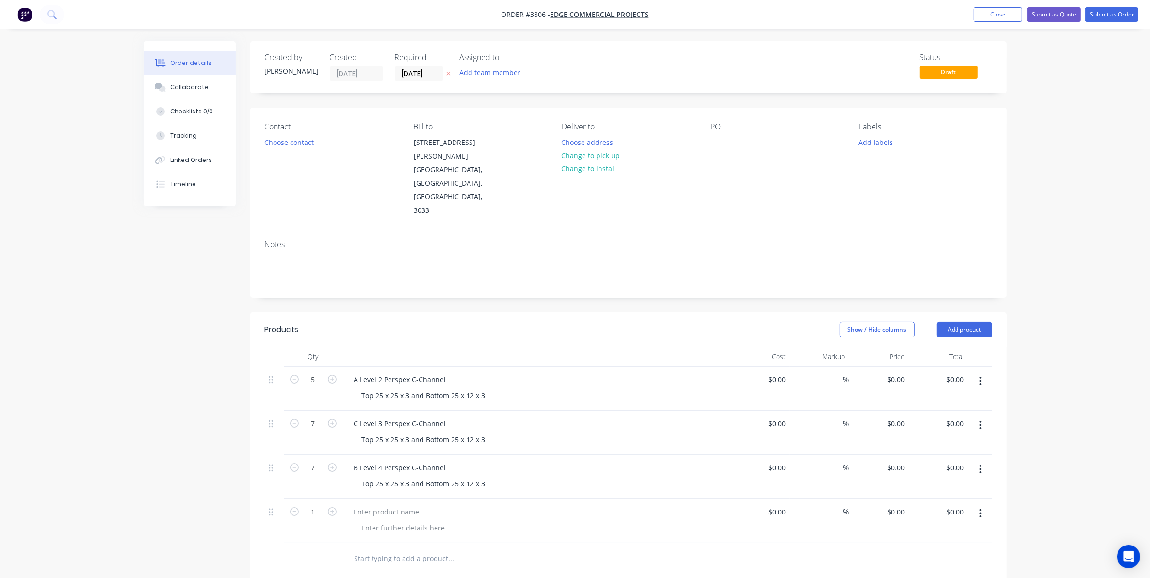
click at [392, 499] on div at bounding box center [537, 521] width 388 height 44
click at [398, 505] on div at bounding box center [386, 512] width 81 height 14
click at [404, 521] on div at bounding box center [403, 528] width 99 height 14
click at [605, 312] on header "Products Show / Hide columns Add product" at bounding box center [628, 329] width 757 height 35
click at [310, 146] on button "Choose contact" at bounding box center [289, 141] width 60 height 13
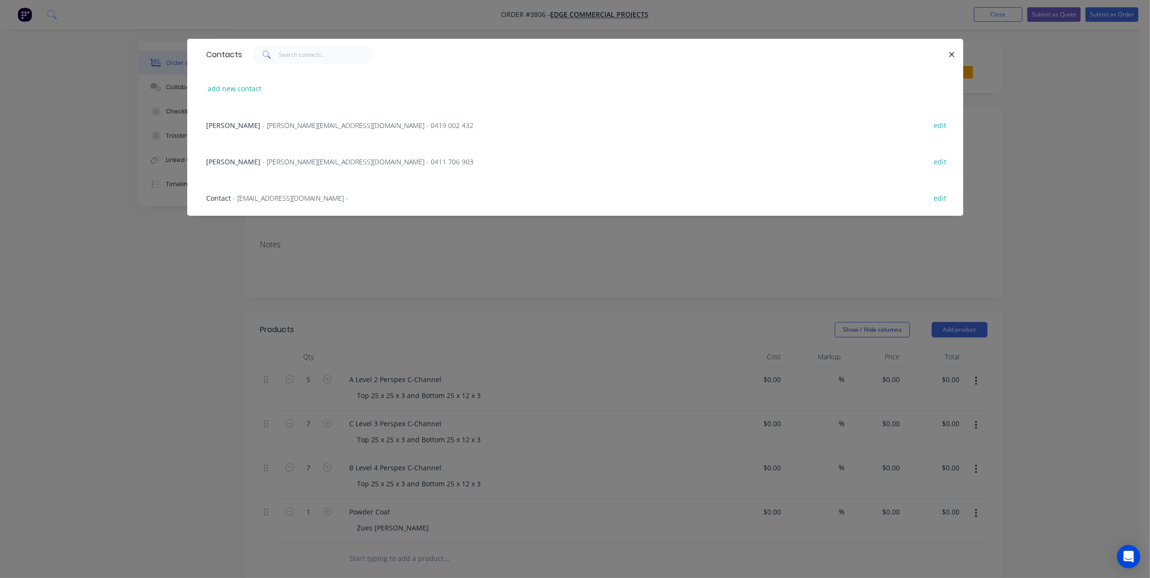
click at [476, 277] on div "Contacts add new contact Frank Naimo - frankn@edgecommercial.com.au - 0419 002 …" at bounding box center [575, 289] width 1150 height 578
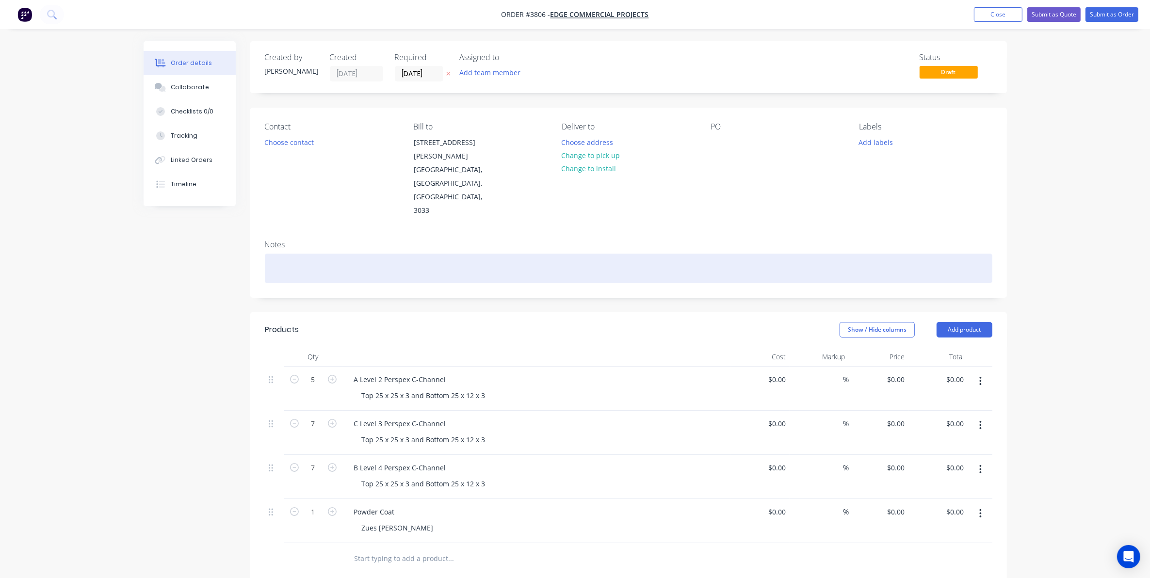
click at [283, 254] on div at bounding box center [629, 269] width 728 height 30
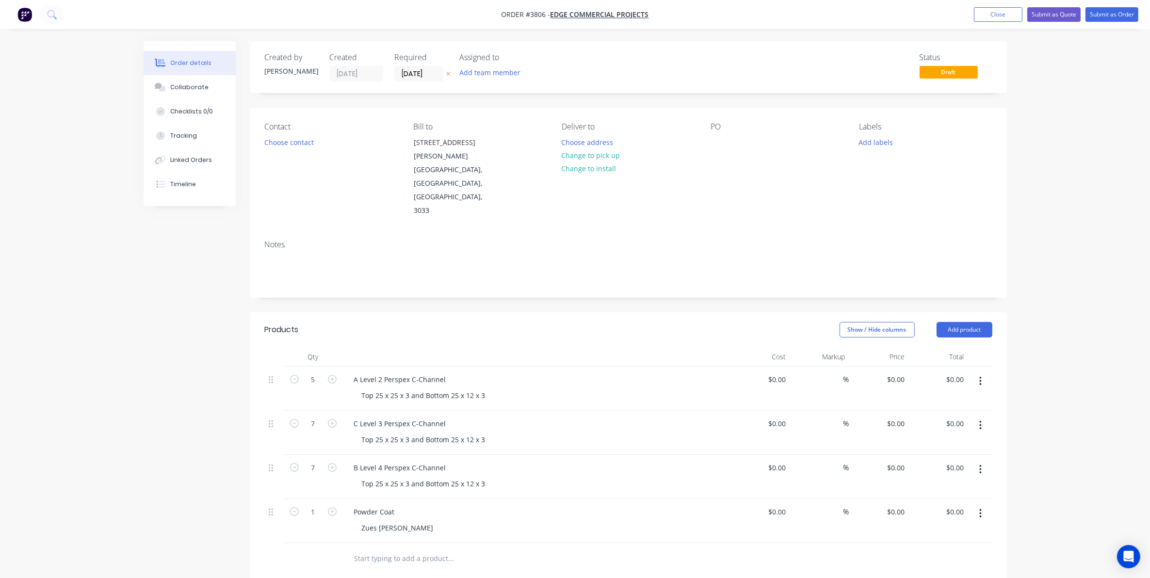
click at [280, 151] on div "Contact Choose contact" at bounding box center [331, 170] width 133 height 96
click at [282, 140] on button "Choose contact" at bounding box center [289, 141] width 60 height 13
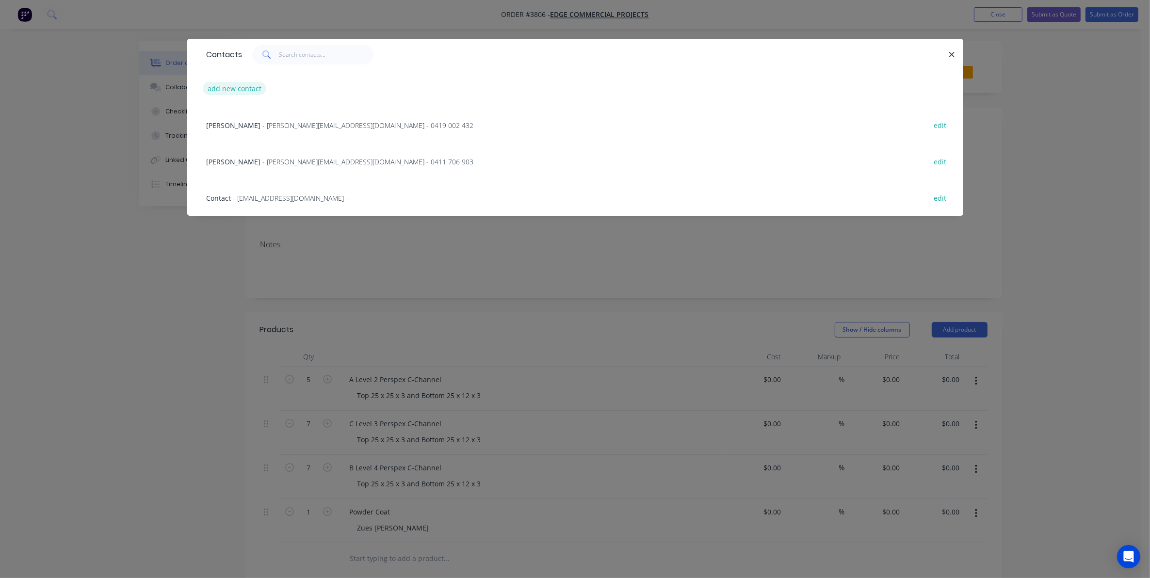
click at [238, 90] on button "add new contact" at bounding box center [235, 88] width 64 height 13
select select "AU"
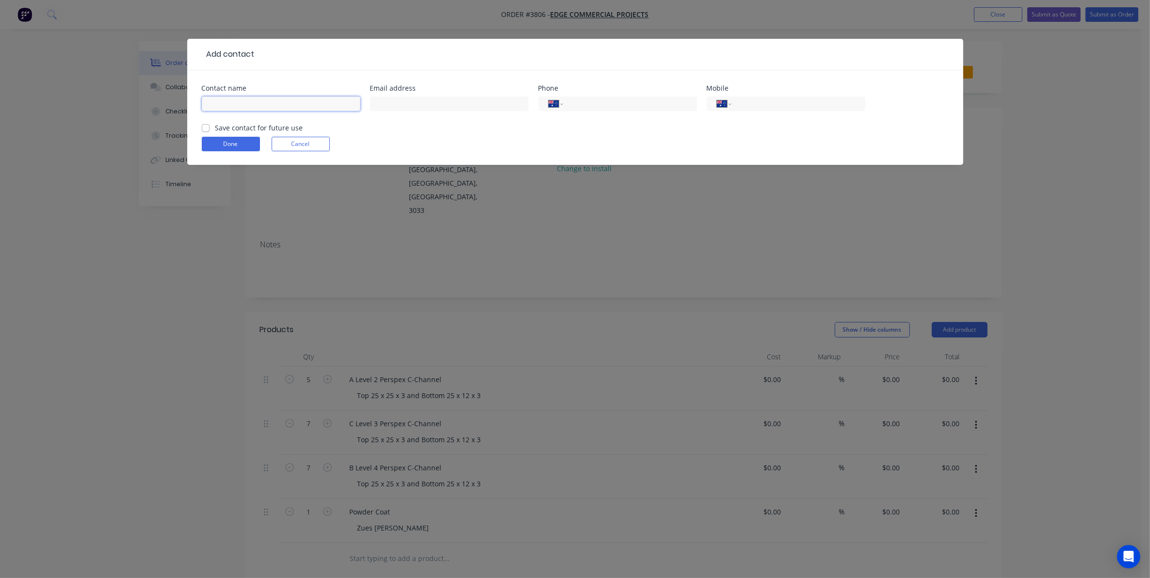
click at [246, 105] on input "text" at bounding box center [281, 104] width 159 height 15
type input "jade"
click at [242, 141] on button "Done" at bounding box center [231, 144] width 58 height 15
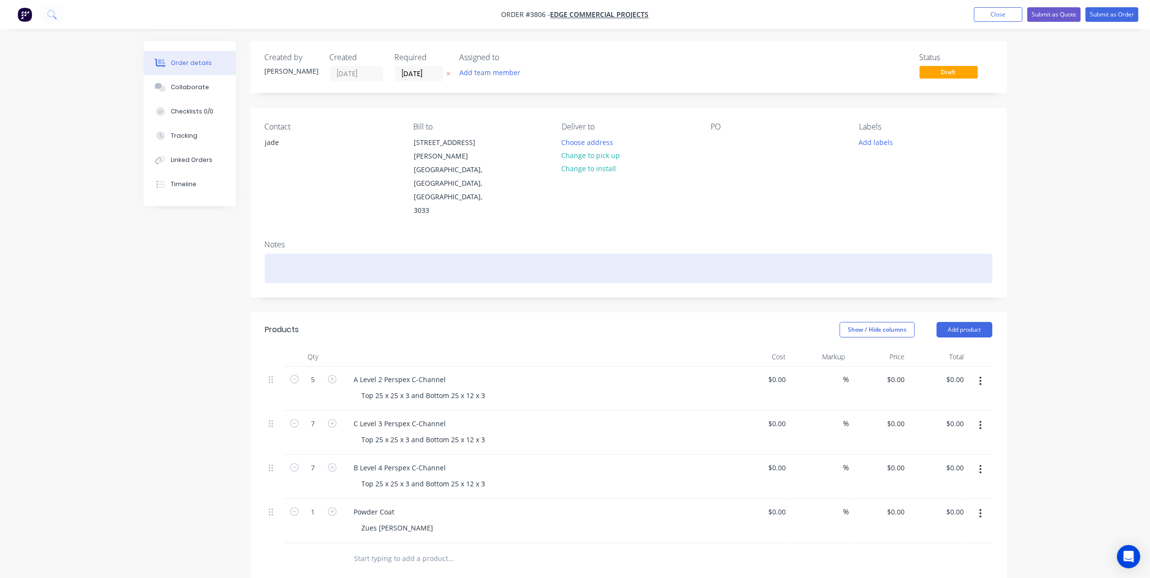
click at [301, 254] on div at bounding box center [629, 269] width 728 height 30
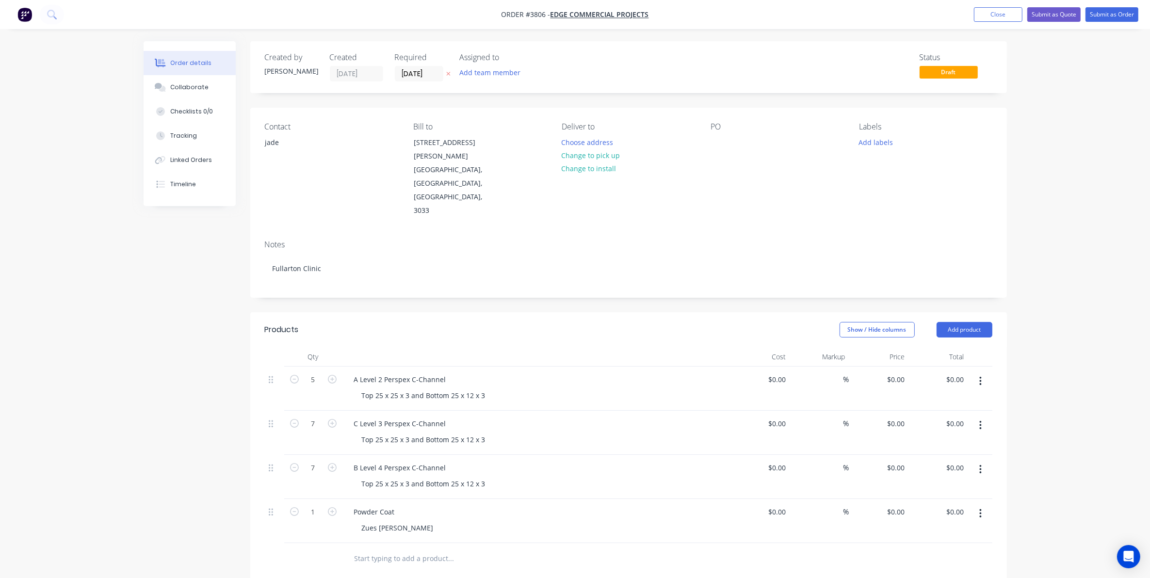
click at [706, 137] on div "Contact jade Bill to 32 Webber Parade East Keilor, Victoria, Australia, 3033 De…" at bounding box center [628, 170] width 757 height 125
click at [723, 141] on div at bounding box center [719, 142] width 16 height 14
click at [753, 141] on div "Email Sent y Jade" at bounding box center [767, 142] width 112 height 14
click at [721, 190] on div "Contact jade Bill to 32 Webber Parade East Keilor, Victoria, Australia, 3033 De…" at bounding box center [628, 170] width 757 height 125
click at [509, 79] on div "Add team member" at bounding box center [508, 73] width 97 height 15
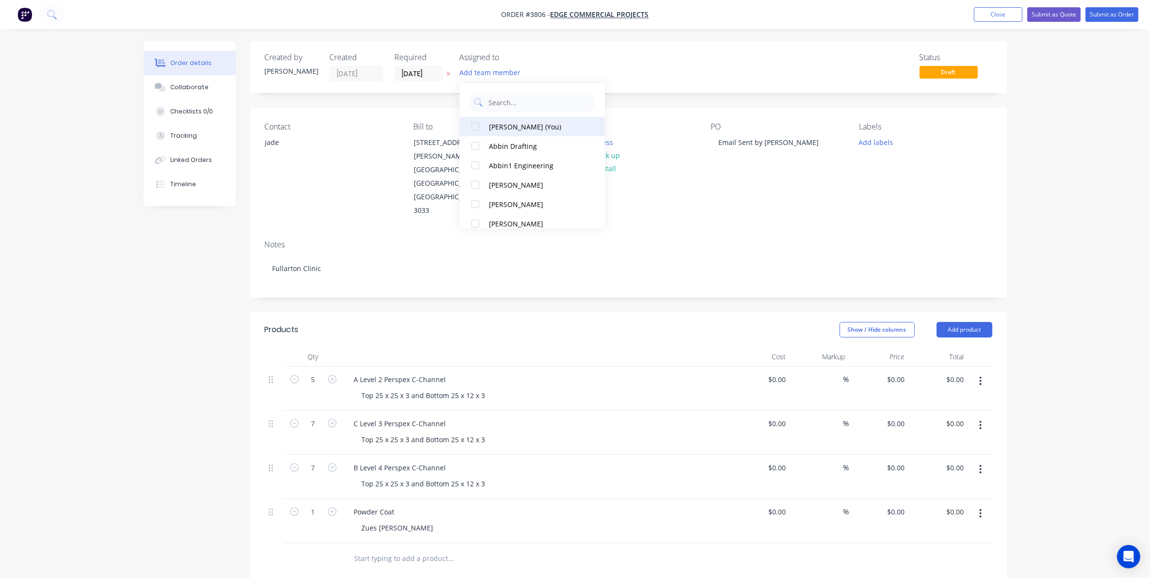
click at [505, 129] on div "Gino C (You)" at bounding box center [538, 127] width 97 height 10
click at [427, 75] on input "14/08/25" at bounding box center [419, 73] width 48 height 15
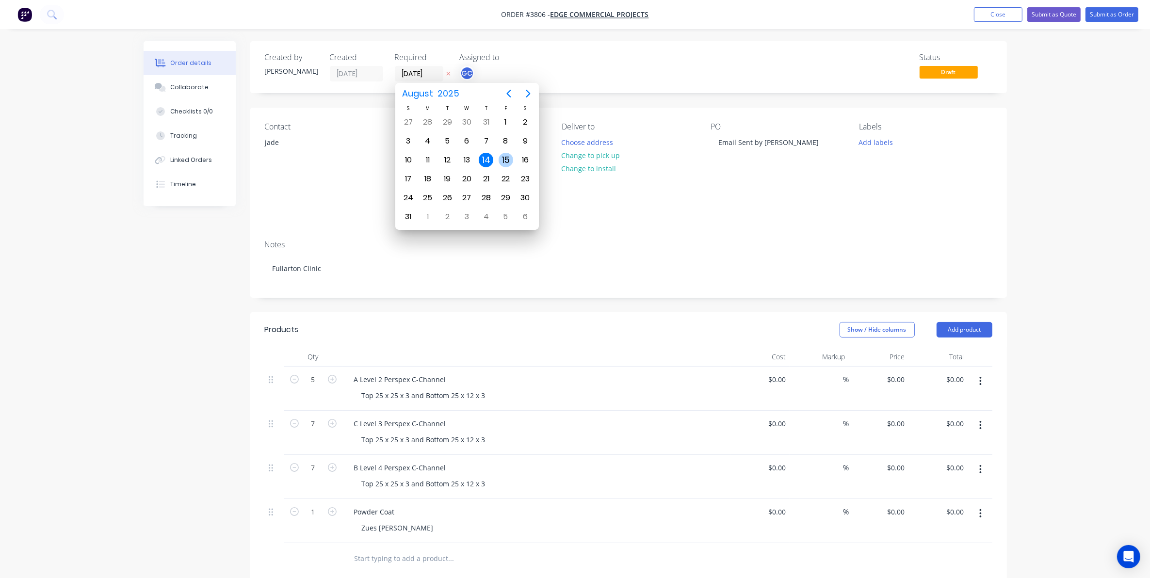
click at [501, 158] on div "15" at bounding box center [506, 160] width 15 height 15
type input "15/08/25"
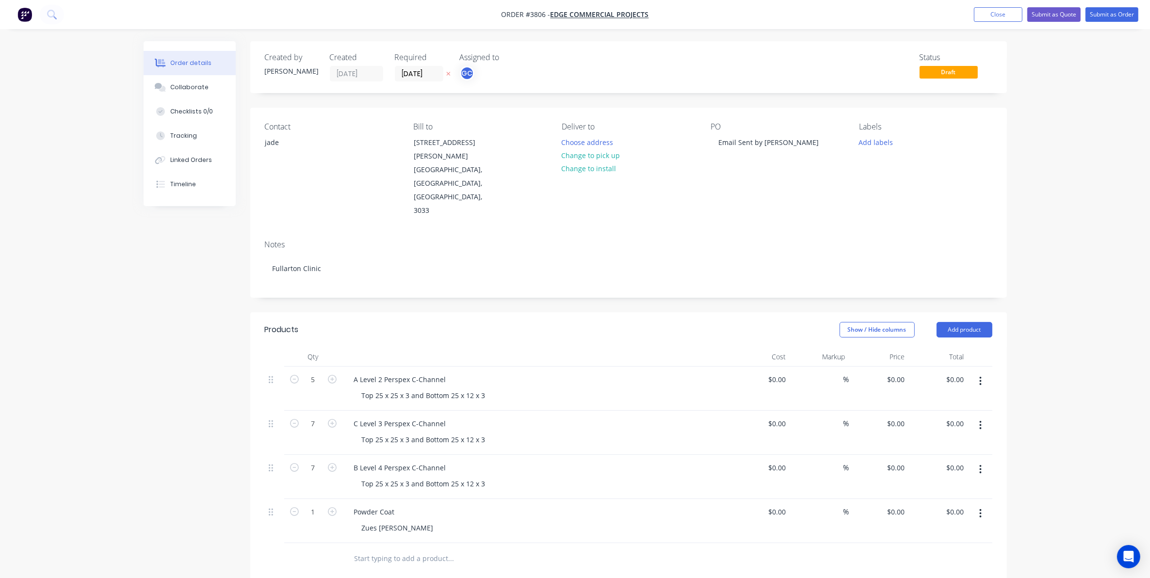
click at [849, 66] on div "Status Draft" at bounding box center [775, 67] width 436 height 29
click at [1124, 12] on button "Submit as Order" at bounding box center [1112, 14] width 53 height 15
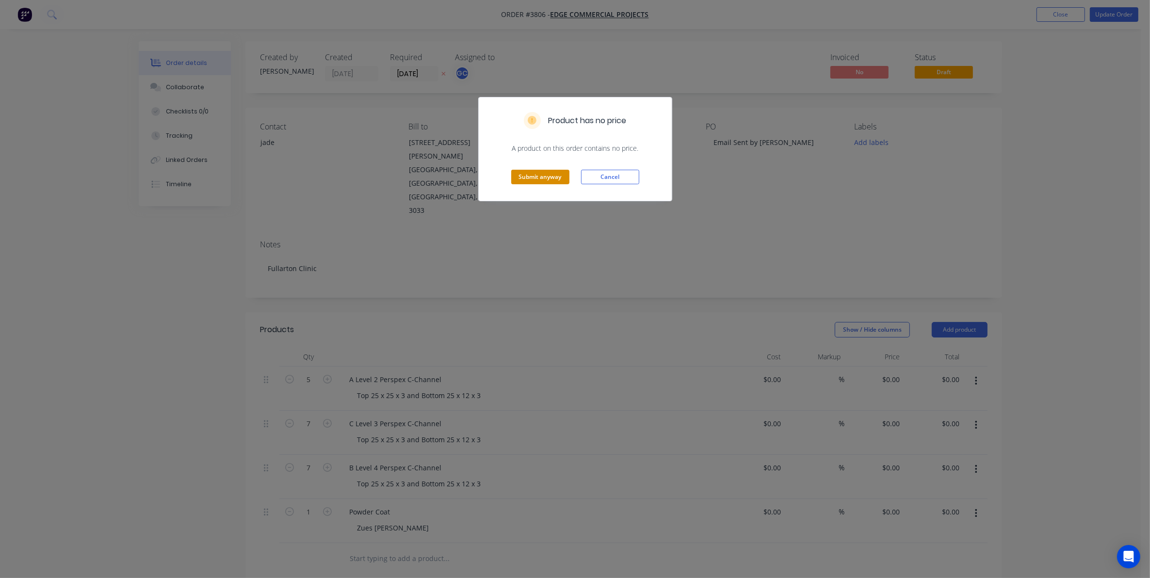
click at [531, 171] on button "Submit anyway" at bounding box center [540, 177] width 58 height 15
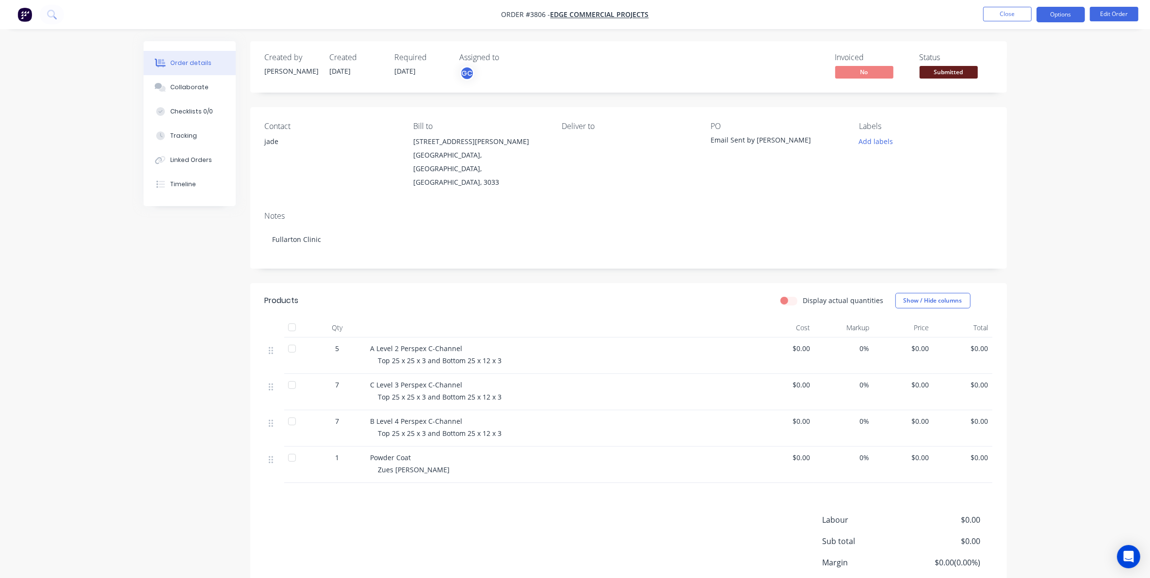
click at [1065, 13] on button "Options" at bounding box center [1061, 15] width 49 height 16
click at [1007, 116] on div "Work Order" at bounding box center [1031, 117] width 89 height 14
click at [1013, 93] on div "Without pricing" at bounding box center [1031, 98] width 89 height 14
drag, startPoint x: 627, startPoint y: 46, endPoint x: 682, endPoint y: 45, distance: 54.8
click at [636, 45] on div "Created by Gino Created 14/08/25 Required 15/08/25 Assigned to GC Invoiced No S…" at bounding box center [628, 66] width 757 height 51
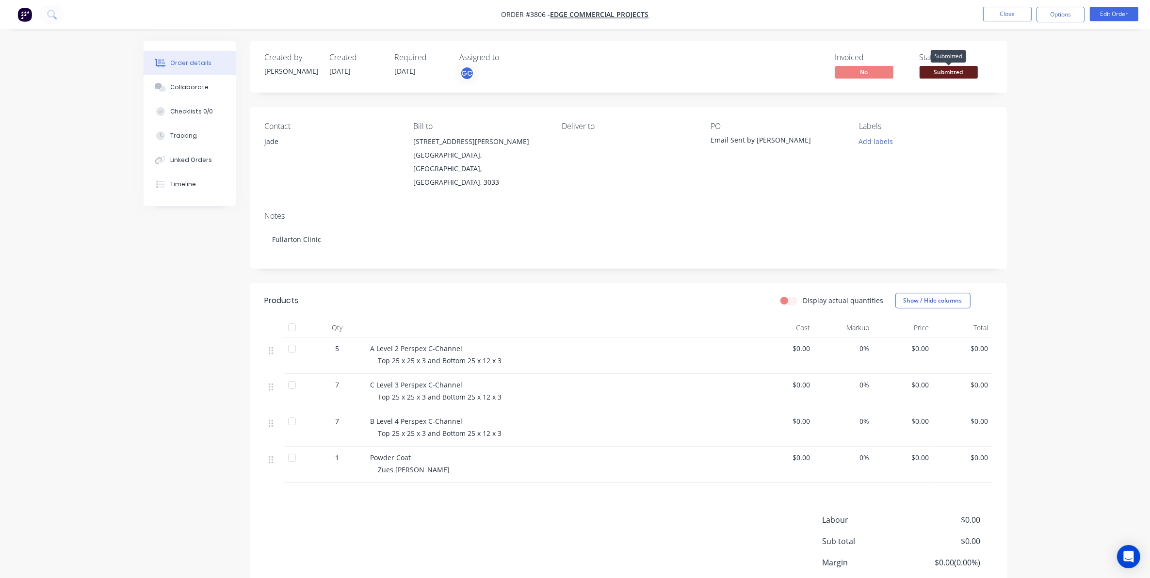
click at [954, 76] on span "Submitted" at bounding box center [949, 72] width 58 height 12
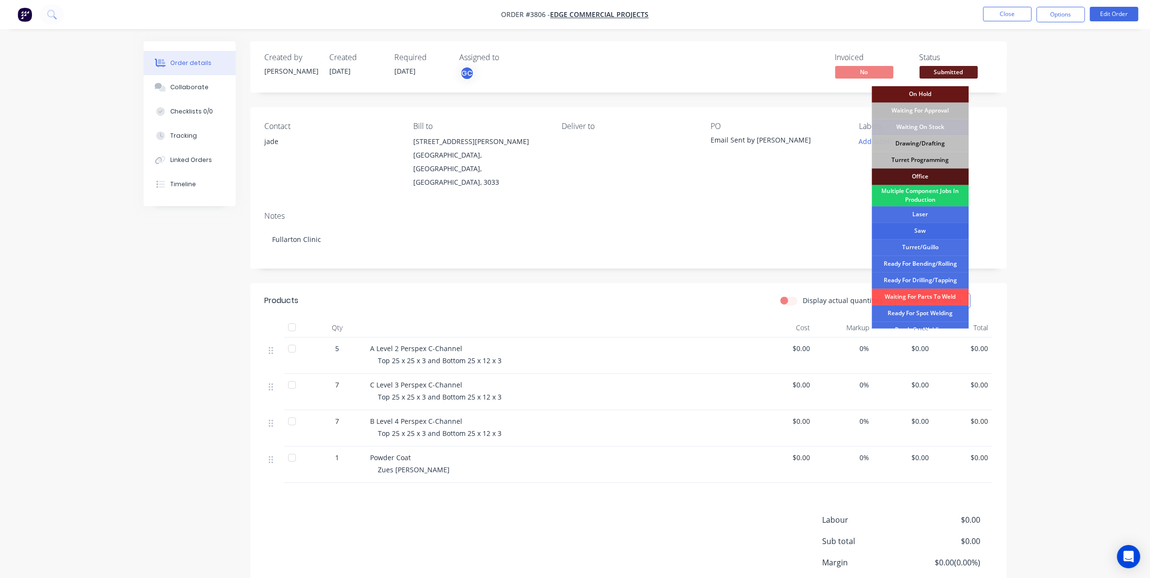
click at [928, 227] on div "Saw" at bounding box center [920, 231] width 97 height 16
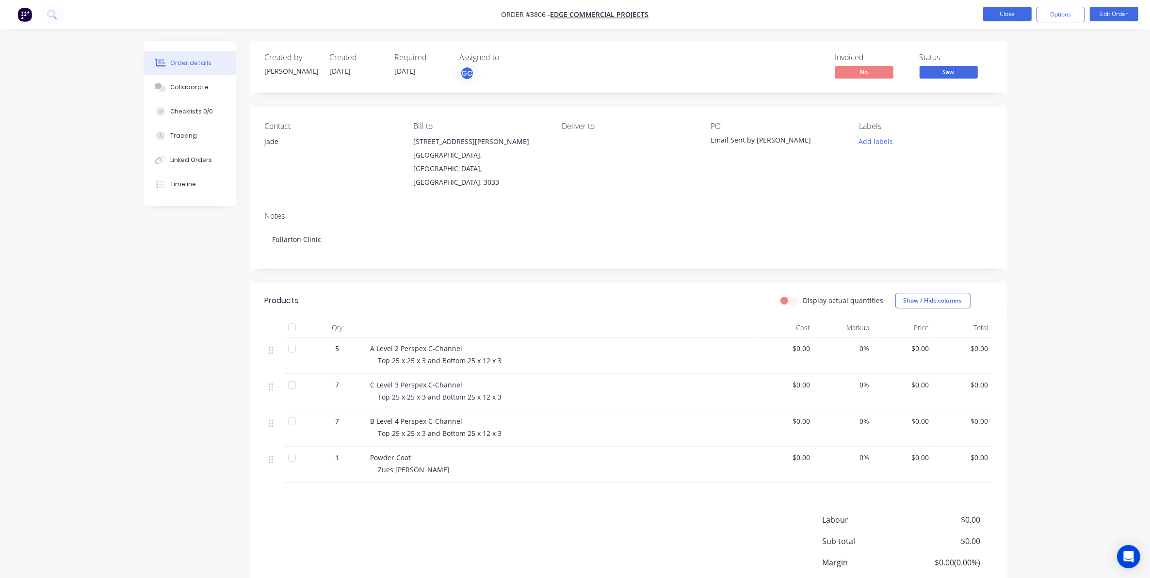
click at [1000, 17] on button "Close" at bounding box center [1008, 14] width 49 height 15
